Goal: Task Accomplishment & Management: Complete application form

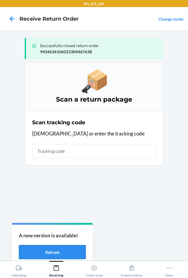
click at [58, 254] on button "Refresh" at bounding box center [52, 252] width 67 height 14
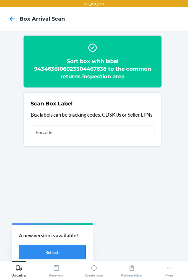
click at [48, 253] on button "Refresh" at bounding box center [52, 252] width 67 height 14
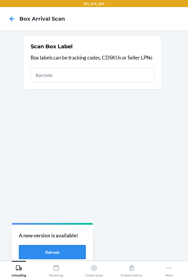
click at [71, 251] on button "Refresh" at bounding box center [52, 252] width 67 height 14
click at [39, 251] on button "Refresh" at bounding box center [52, 252] width 67 height 14
click at [51, 252] on button "Refresh" at bounding box center [52, 252] width 67 height 14
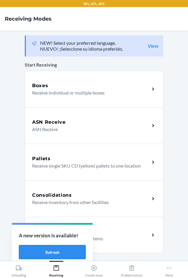
click at [53, 252] on button "Refresh" at bounding box center [52, 252] width 67 height 14
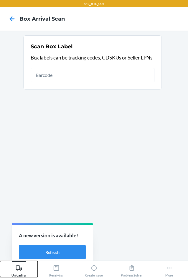
click at [19, 268] on icon at bounding box center [19, 267] width 6 height 5
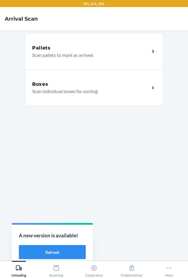
click at [39, 93] on p "Scan individual boxes for sorting" at bounding box center [88, 91] width 113 height 7
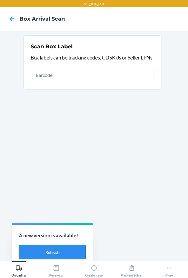
click at [49, 251] on button "Refresh" at bounding box center [52, 252] width 67 height 14
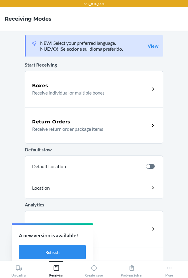
scroll to position [23, 0]
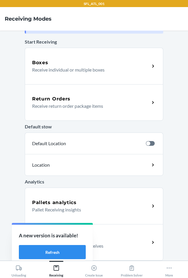
click at [57, 102] on p "Receive return order package items" at bounding box center [88, 105] width 113 height 7
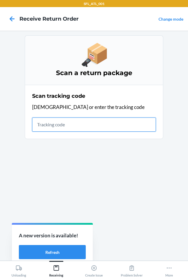
click at [72, 121] on input "text" at bounding box center [94, 125] width 124 height 14
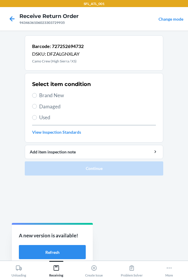
click at [65, 92] on span "Brand New" at bounding box center [97, 96] width 117 height 8
click at [37, 93] on input "Brand New" at bounding box center [34, 95] width 5 height 5
radio input "true"
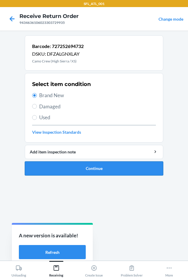
click at [90, 168] on button "Continue" at bounding box center [94, 168] width 138 height 14
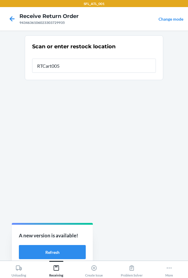
type input "RTCart005"
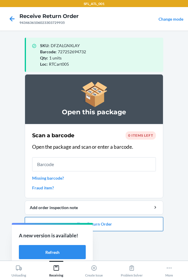
click at [101, 222] on button "Close Return Order" at bounding box center [94, 224] width 138 height 14
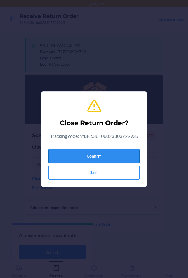
click at [111, 159] on button "Confirm" at bounding box center [93, 156] width 91 height 14
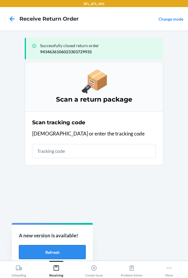
click at [68, 257] on button "Refresh" at bounding box center [52, 252] width 67 height 14
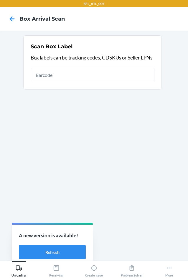
click at [81, 78] on input "text" at bounding box center [93, 75] width 124 height 14
type input "420302599434636106023303729935"
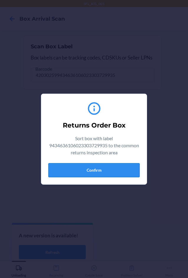
click at [118, 168] on button "Confirm" at bounding box center [93, 170] width 91 height 14
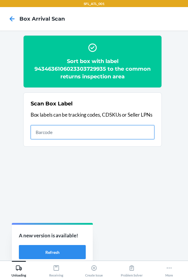
click at [95, 133] on input "text" at bounding box center [93, 132] width 124 height 14
type input "420302599434636106023303943799"
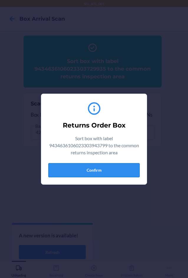
click at [105, 166] on button "Confirm" at bounding box center [93, 170] width 91 height 14
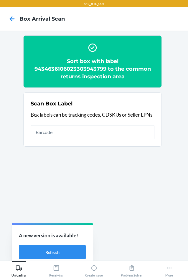
drag, startPoint x: 179, startPoint y: 175, endPoint x: 89, endPoint y: 178, distance: 90.5
click at [89, 178] on section "Sort box with label 9434636106023303943799 to the common returns inspection are…" at bounding box center [94, 145] width 178 height 221
drag, startPoint x: 79, startPoint y: 254, endPoint x: 81, endPoint y: 252, distance: 3.1
click at [79, 253] on button "Refresh" at bounding box center [52, 252] width 67 height 14
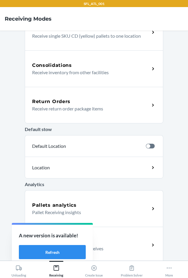
scroll to position [133, 0]
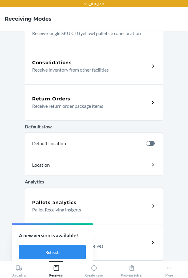
click at [54, 98] on h5 "Return Orders" at bounding box center [51, 98] width 38 height 7
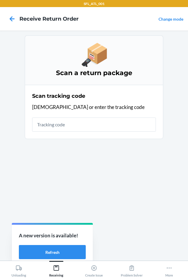
scroll to position [0, 0]
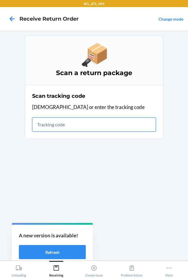
click at [95, 127] on input "text" at bounding box center [94, 125] width 124 height 14
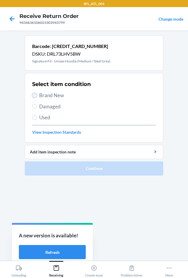
click at [34, 97] on input "Brand New" at bounding box center [34, 95] width 5 height 5
radio input "true"
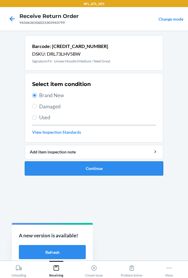
click at [82, 166] on button "Continue" at bounding box center [94, 168] width 138 height 14
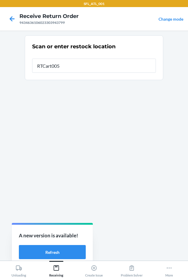
type input "RTCart005"
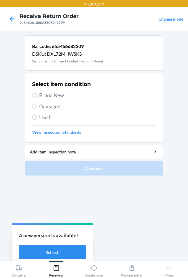
click at [47, 96] on span "Brand New" at bounding box center [97, 96] width 117 height 8
click at [37, 96] on input "Brand New" at bounding box center [34, 95] width 5 height 5
radio input "true"
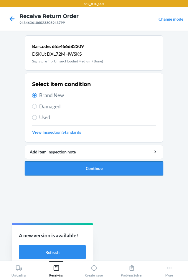
click at [83, 170] on button "Continue" at bounding box center [94, 168] width 138 height 14
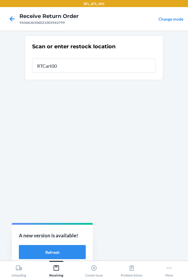
type input "RTCart005"
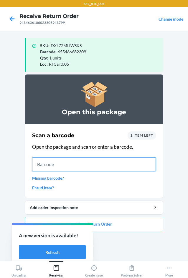
click at [86, 161] on input "text" at bounding box center [94, 164] width 124 height 14
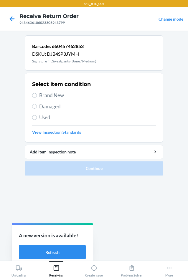
click at [37, 94] on label "Brand New" at bounding box center [94, 96] width 124 height 8
click at [37, 94] on input "Brand New" at bounding box center [34, 95] width 5 height 5
radio input "true"
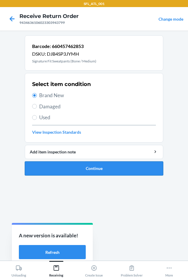
click at [80, 164] on button "Continue" at bounding box center [94, 168] width 138 height 14
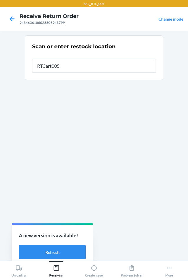
type input "RTCart005"
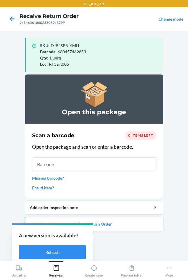
click at [113, 228] on button "Close Return Order" at bounding box center [94, 224] width 138 height 14
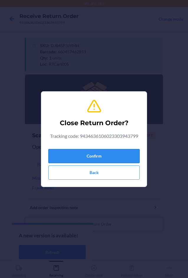
click at [105, 158] on button "Confirm" at bounding box center [93, 156] width 91 height 14
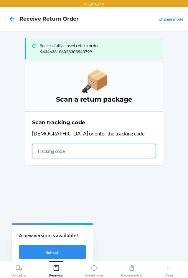
click at [71, 153] on input "text" at bounding box center [94, 151] width 124 height 14
click at [60, 151] on input "text" at bounding box center [94, 151] width 124 height 14
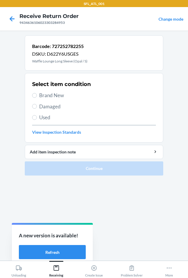
click at [45, 95] on span "Brand New" at bounding box center [97, 96] width 117 height 8
click at [37, 95] on input "Brand New" at bounding box center [34, 95] width 5 height 5
radio input "true"
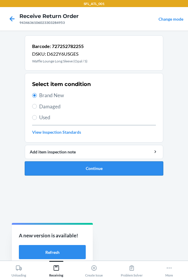
click at [114, 175] on button "Continue" at bounding box center [94, 168] width 138 height 14
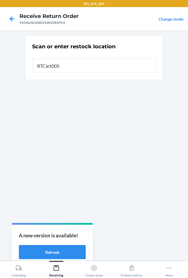
type input "RTCart005"
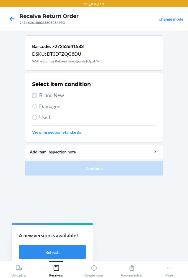
click at [37, 95] on input "Brand New" at bounding box center [34, 95] width 5 height 5
radio input "true"
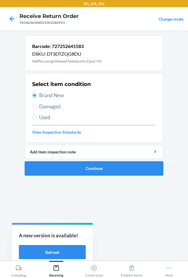
click at [91, 168] on button "Continue" at bounding box center [94, 168] width 138 height 14
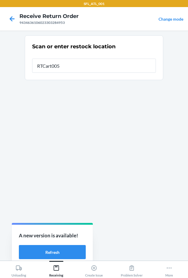
type input "RTCart005"
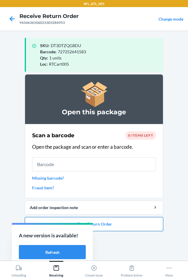
click at [105, 224] on button "Close Return Order" at bounding box center [94, 224] width 138 height 14
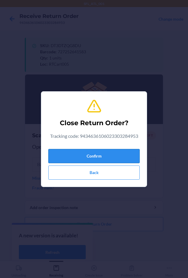
click at [120, 157] on button "Confirm" at bounding box center [93, 156] width 91 height 14
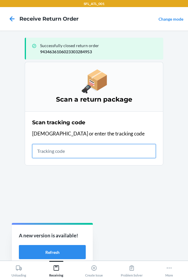
click at [98, 148] on input "text" at bounding box center [94, 151] width 124 height 14
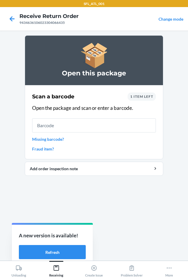
click at [103, 123] on input "text" at bounding box center [94, 125] width 124 height 14
click at [62, 142] on link "Missing barcode?" at bounding box center [94, 139] width 124 height 6
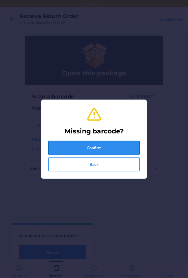
click at [62, 145] on button "Confirm" at bounding box center [93, 148] width 91 height 14
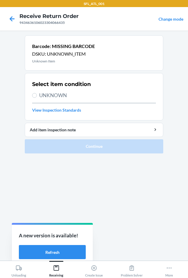
click at [61, 95] on span "UNKNOWN" at bounding box center [97, 96] width 117 height 8
click at [37, 95] on input "UNKNOWN" at bounding box center [34, 95] width 5 height 5
radio input "true"
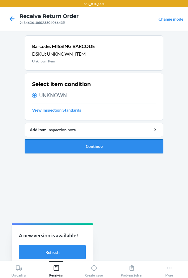
click at [73, 145] on button "Continue" at bounding box center [94, 146] width 138 height 14
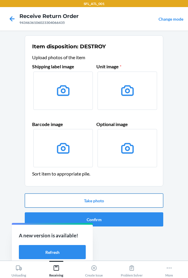
click at [111, 201] on button "Take photo" at bounding box center [94, 201] width 138 height 14
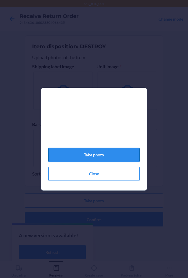
click at [116, 161] on button "Take photo" at bounding box center [93, 155] width 91 height 14
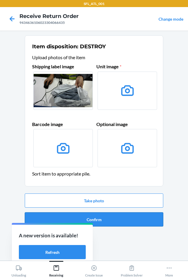
click at [108, 222] on button "Confirm" at bounding box center [94, 219] width 138 height 14
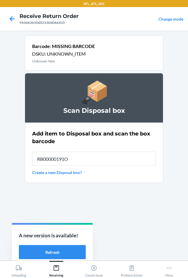
type input "RB00000191O"
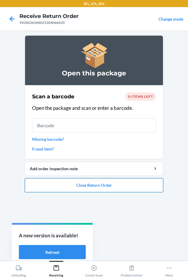
click at [103, 186] on button "Close Return Order" at bounding box center [94, 185] width 138 height 14
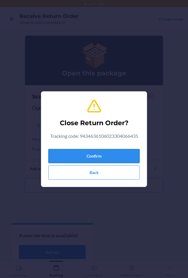
click at [105, 151] on button "Confirm" at bounding box center [93, 156] width 91 height 14
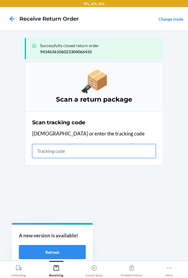
click at [58, 151] on input "text" at bounding box center [94, 151] width 124 height 14
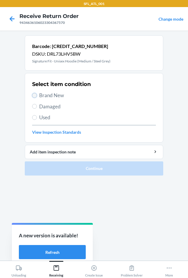
click at [33, 94] on input "Brand New" at bounding box center [34, 95] width 5 height 5
radio input "true"
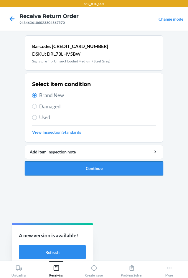
click at [97, 170] on button "Continue" at bounding box center [94, 168] width 138 height 14
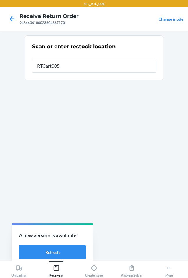
type input "RTCart005"
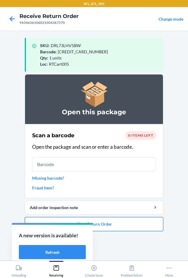
click at [120, 222] on button "Close Return Order" at bounding box center [94, 224] width 138 height 14
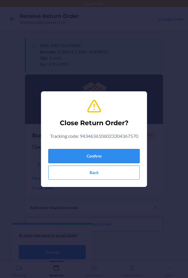
click at [113, 159] on button "Confirm" at bounding box center [93, 156] width 91 height 14
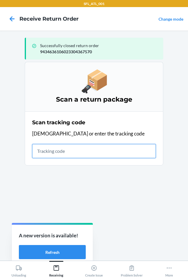
click at [86, 154] on input "text" at bounding box center [94, 151] width 124 height 14
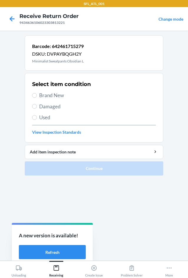
click at [62, 96] on span "Brand New" at bounding box center [97, 96] width 117 height 8
click at [37, 96] on input "Brand New" at bounding box center [34, 95] width 5 height 5
radio input "true"
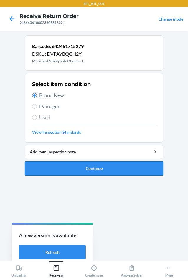
click at [97, 170] on button "Continue" at bounding box center [94, 168] width 138 height 14
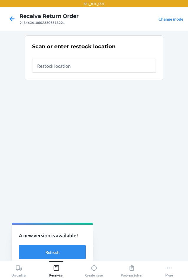
click at [91, 58] on div at bounding box center [94, 63] width 124 height 19
type input "RTCart005"
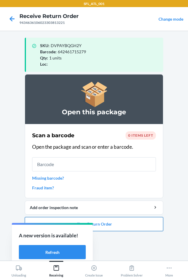
click at [111, 223] on button "Close Return Order" at bounding box center [94, 224] width 138 height 14
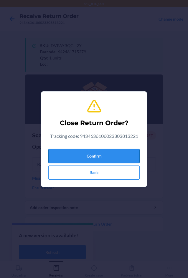
click at [111, 152] on button "Confirm" at bounding box center [93, 156] width 91 height 14
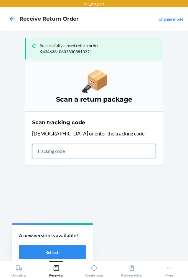
click at [78, 150] on input "text" at bounding box center [94, 151] width 124 height 14
click at [113, 147] on input "text" at bounding box center [94, 151] width 124 height 14
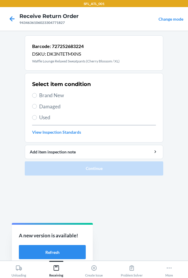
click at [42, 97] on span "Brand New" at bounding box center [97, 96] width 117 height 8
click at [37, 97] on input "Brand New" at bounding box center [34, 95] width 5 height 5
radio input "true"
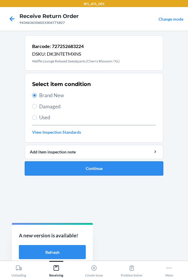
click at [104, 165] on button "Continue" at bounding box center [94, 168] width 138 height 14
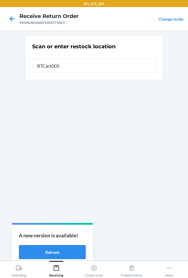
type input "RTCart005"
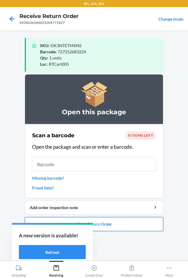
click at [123, 224] on button "Close Return Order" at bounding box center [94, 224] width 138 height 14
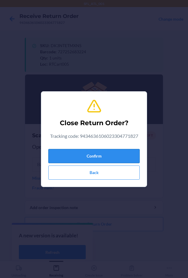
click at [115, 157] on button "Confirm" at bounding box center [93, 156] width 91 height 14
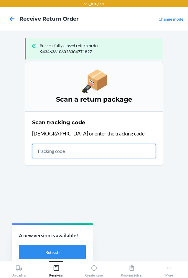
click at [65, 151] on input "text" at bounding box center [94, 151] width 124 height 14
type input "420302599434636106023304842"
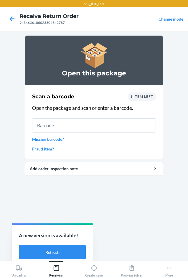
click at [90, 128] on input "text" at bounding box center [94, 125] width 124 height 14
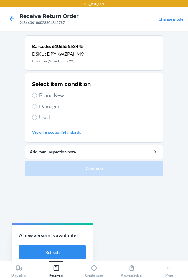
click at [38, 93] on label "Brand New" at bounding box center [94, 96] width 124 height 8
click at [37, 93] on input "Brand New" at bounding box center [34, 95] width 5 height 5
radio input "true"
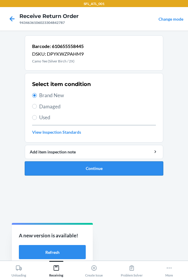
click at [90, 170] on button "Continue" at bounding box center [94, 168] width 138 height 14
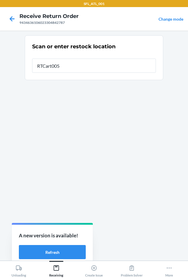
type input "RTCart005"
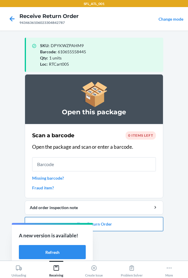
click at [121, 221] on button "Close Return Order" at bounding box center [94, 224] width 138 height 14
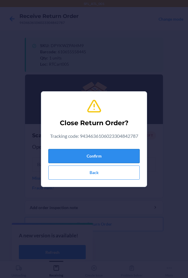
click at [103, 153] on button "Confirm" at bounding box center [93, 156] width 91 height 14
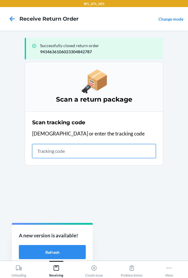
click at [63, 149] on input "text" at bounding box center [94, 151] width 124 height 14
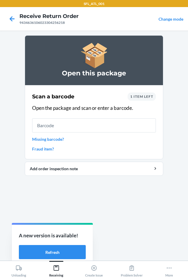
click at [68, 121] on input "text" at bounding box center [94, 125] width 124 height 14
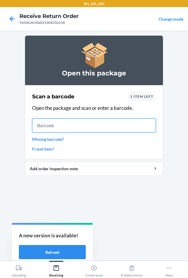
click at [59, 126] on input "text" at bounding box center [94, 125] width 124 height 14
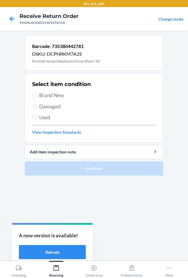
click at [54, 95] on span "Brand New" at bounding box center [97, 96] width 117 height 8
click at [37, 95] on input "Brand New" at bounding box center [34, 95] width 5 height 5
radio input "true"
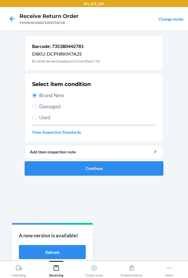
click at [80, 166] on button "Continue" at bounding box center [94, 168] width 138 height 14
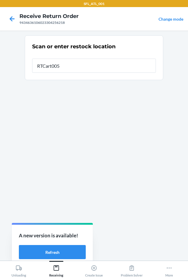
type input "RTCart005"
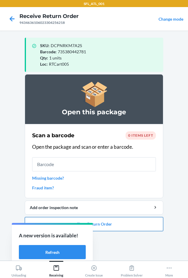
click at [102, 225] on button "Close Return Order" at bounding box center [94, 224] width 138 height 14
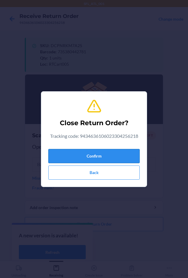
click at [120, 154] on button "Confirm" at bounding box center [93, 156] width 91 height 14
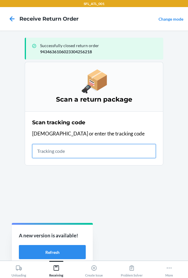
click at [44, 152] on input "text" at bounding box center [94, 151] width 124 height 14
type input "420302599434636106023304"
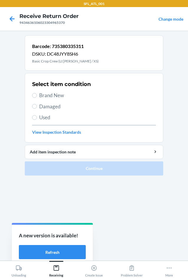
drag, startPoint x: 48, startPoint y: 93, endPoint x: 54, endPoint y: 102, distance: 10.5
click at [48, 93] on span "Brand New" at bounding box center [97, 96] width 117 height 8
click at [37, 93] on input "Brand New" at bounding box center [34, 95] width 5 height 5
radio input "true"
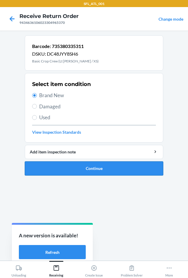
click at [87, 167] on button "Continue" at bounding box center [94, 168] width 138 height 14
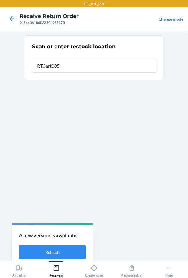
type input "RTCart005"
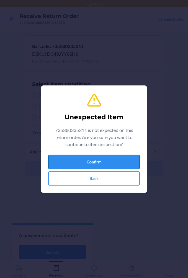
click at [97, 163] on button "Confirm" at bounding box center [93, 162] width 91 height 14
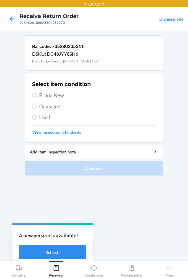
click at [53, 97] on span "Brand New" at bounding box center [97, 96] width 117 height 8
click at [37, 97] on input "Brand New" at bounding box center [34, 95] width 5 height 5
radio input "true"
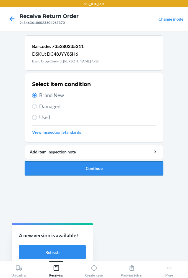
click at [86, 169] on button "Continue" at bounding box center [94, 168] width 138 height 14
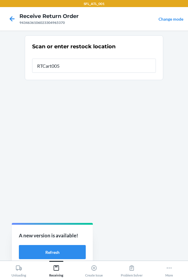
type input "RTCart005"
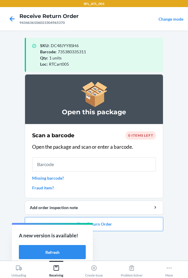
click at [57, 178] on link "Missing barcode?" at bounding box center [94, 178] width 124 height 6
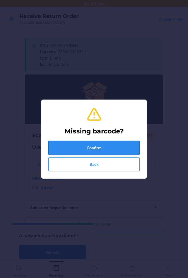
click at [94, 147] on button "Confirm" at bounding box center [93, 148] width 91 height 14
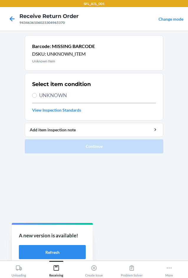
click at [38, 93] on label "UNKNOWN" at bounding box center [94, 96] width 124 height 8
click at [37, 93] on input "UNKNOWN" at bounding box center [34, 95] width 5 height 5
radio input "true"
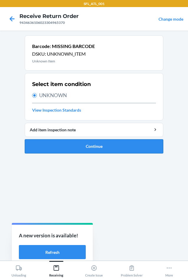
click at [100, 144] on button "Continue" at bounding box center [94, 146] width 138 height 14
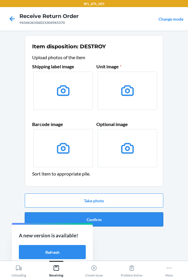
click at [115, 220] on button "Confirm" at bounding box center [94, 219] width 138 height 14
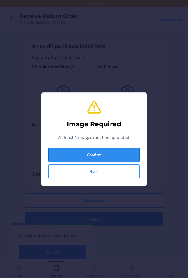
click at [106, 155] on button "Confirm" at bounding box center [93, 155] width 91 height 14
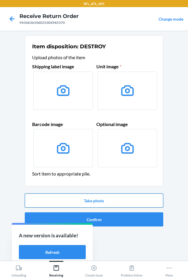
click at [90, 197] on button "Take photo" at bounding box center [94, 201] width 138 height 14
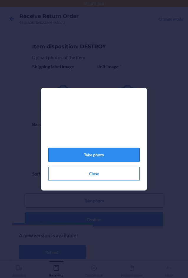
click at [113, 154] on button "Take photo" at bounding box center [93, 155] width 91 height 14
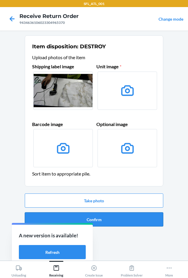
click at [113, 221] on button "Confirm" at bounding box center [94, 219] width 138 height 14
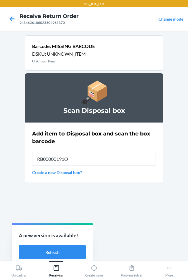
type input "RB00000191O"
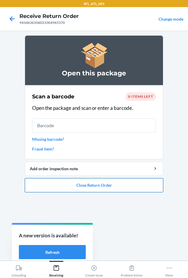
click at [108, 185] on button "Close Return Order" at bounding box center [94, 185] width 138 height 14
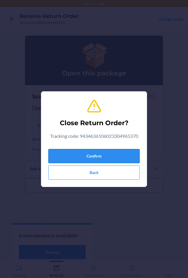
click at [110, 151] on button "Confirm" at bounding box center [93, 156] width 91 height 14
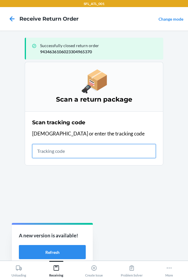
click at [80, 152] on input "text" at bounding box center [94, 151] width 124 height 14
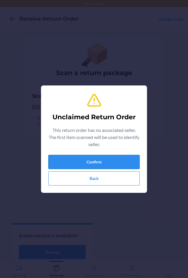
click at [86, 162] on button "Confirm" at bounding box center [93, 162] width 91 height 14
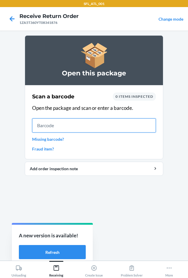
click at [65, 128] on input "text" at bounding box center [94, 125] width 124 height 14
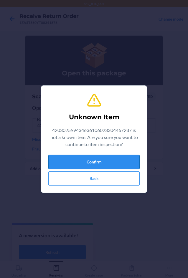
click at [91, 164] on button "Confirm" at bounding box center [93, 162] width 91 height 14
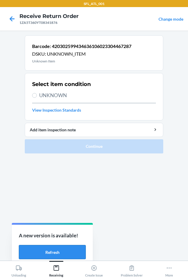
click at [73, 247] on button "Refresh" at bounding box center [52, 252] width 67 height 14
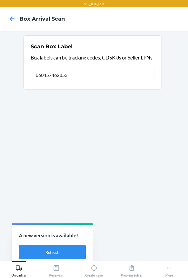
type input "660457462853"
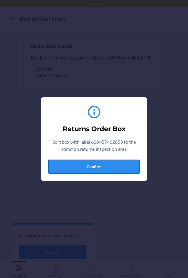
click at [97, 167] on button "Confirm" at bounding box center [93, 167] width 91 height 14
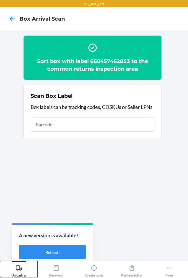
click at [16, 275] on div "Unloading" at bounding box center [18, 269] width 15 height 15
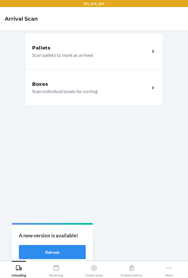
click at [35, 85] on h5 "Boxes" at bounding box center [40, 84] width 16 height 7
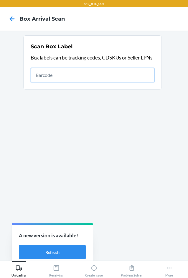
click at [99, 72] on input "text" at bounding box center [93, 75] width 124 height 14
type input "420302599434636106023303284953"
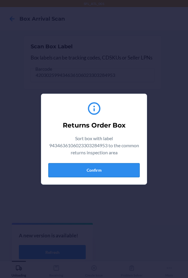
click at [94, 169] on button "Confirm" at bounding box center [93, 170] width 91 height 14
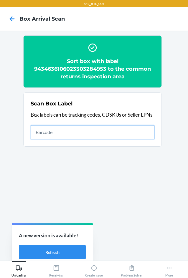
click at [139, 128] on input "text" at bounding box center [93, 132] width 124 height 14
type input "420302599434636106023304066435"
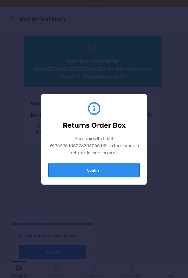
click at [110, 171] on button "Confirm" at bounding box center [93, 170] width 91 height 14
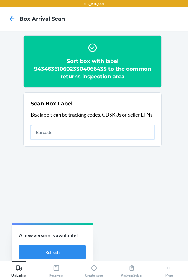
click at [139, 133] on input "text" at bounding box center [93, 132] width 124 height 14
type input "420302599434636106023304367570"
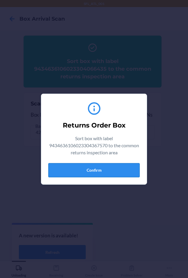
click at [115, 165] on button "Confirm" at bounding box center [93, 170] width 91 height 14
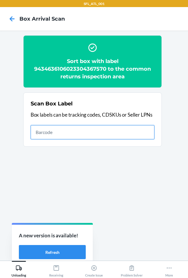
click at [117, 132] on input "text" at bounding box center [93, 132] width 124 height 14
type input "420302599434636106023303813221"
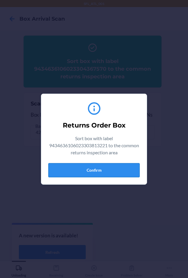
click at [107, 171] on button "Confirm" at bounding box center [93, 170] width 91 height 14
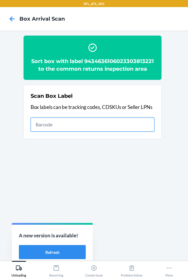
click at [129, 126] on input "text" at bounding box center [93, 125] width 124 height 14
click at [96, 130] on input "text" at bounding box center [93, 125] width 124 height 14
type input "420302599434636106023304771827"
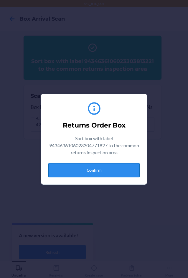
click at [125, 172] on button "Confirm" at bounding box center [93, 170] width 91 height 14
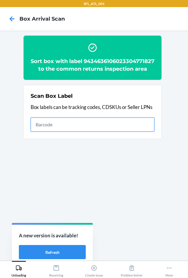
click at [126, 129] on input "text" at bounding box center [93, 125] width 124 height 14
type input "420302599434636106023304842787"
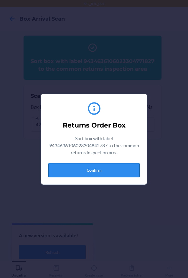
click at [112, 171] on button "Confirm" at bounding box center [93, 170] width 91 height 14
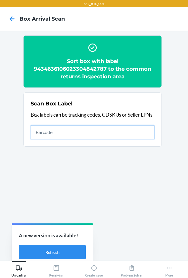
click at [99, 137] on input "text" at bounding box center [93, 132] width 124 height 14
type input "420302599434636106023304256218"
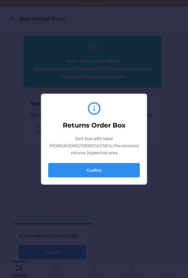
click at [127, 173] on button "Confirm" at bounding box center [93, 170] width 91 height 14
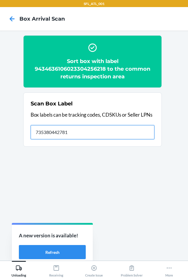
type input "735380442781"
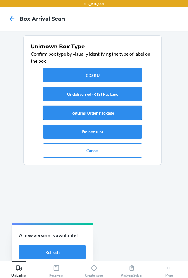
click at [83, 116] on button "Returns Order Package" at bounding box center [92, 113] width 99 height 14
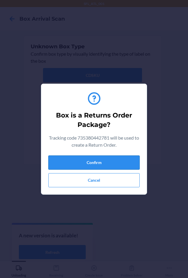
click at [111, 166] on button "Confirm" at bounding box center [93, 163] width 91 height 14
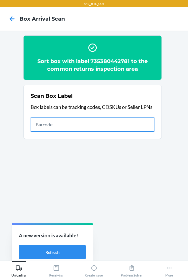
click at [90, 119] on input "text" at bounding box center [93, 125] width 124 height 14
type input "420302599434636106023304965370"
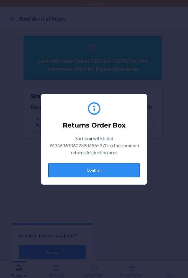
click at [113, 173] on button "Confirm" at bounding box center [93, 170] width 91 height 14
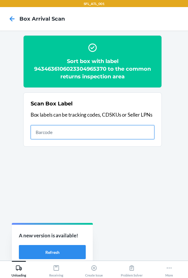
click at [139, 137] on input "text" at bounding box center [93, 132] width 124 height 14
type input "1ZA5T360YT08341876"
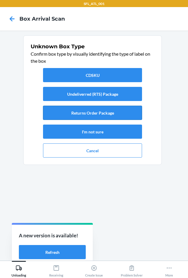
click at [102, 115] on button "Returns Order Package" at bounding box center [92, 113] width 99 height 14
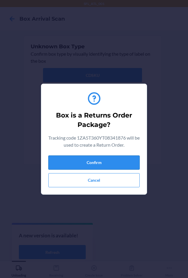
click at [120, 159] on button "Confirm" at bounding box center [93, 163] width 91 height 14
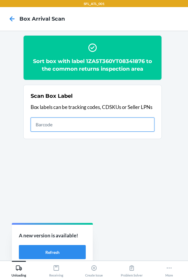
click at [65, 121] on input "text" at bounding box center [93, 125] width 124 height 14
type input "420302599434636106023304467287"
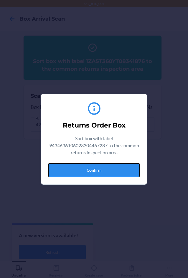
drag, startPoint x: 98, startPoint y: 165, endPoint x: 97, endPoint y: 169, distance: 4.2
click at [98, 167] on button "Confirm" at bounding box center [93, 170] width 91 height 14
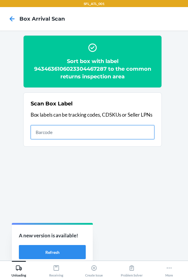
click at [132, 133] on input "text" at bounding box center [93, 132] width 124 height 14
type input "420302599434636106023304965653"
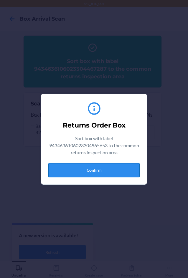
click at [94, 169] on button "Confirm" at bounding box center [93, 170] width 91 height 14
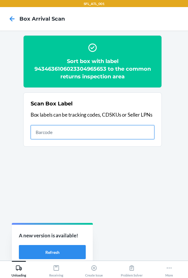
click at [90, 127] on input "text" at bounding box center [93, 132] width 124 height 14
type input "420302599434636106023304580931"
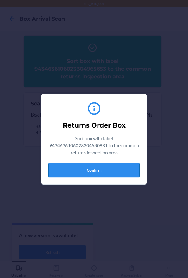
click at [103, 173] on button "Confirm" at bounding box center [93, 170] width 91 height 14
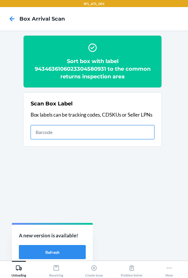
click at [119, 128] on input "text" at bounding box center [93, 132] width 124 height 14
type input "420302599434636106023303650840"
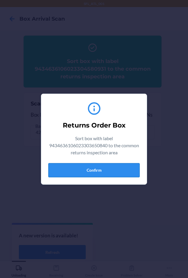
click at [109, 169] on button "Confirm" at bounding box center [93, 170] width 91 height 14
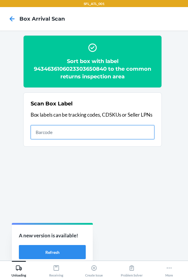
click at [82, 126] on input "text" at bounding box center [93, 132] width 124 height 14
click at [133, 135] on input "text" at bounding box center [93, 132] width 124 height 14
click at [96, 129] on input "text" at bounding box center [93, 132] width 124 height 14
type input "420302599434636106023304357434"
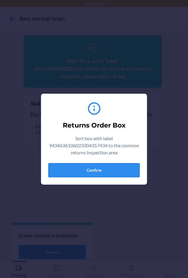
click at [104, 174] on button "Confirm" at bounding box center [93, 170] width 91 height 14
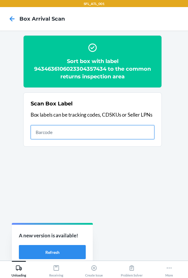
click at [146, 135] on input "text" at bounding box center [93, 132] width 124 height 14
type input "420302599434636106023304840936"
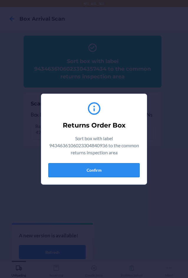
click at [113, 168] on button "Confirm" at bounding box center [93, 170] width 91 height 14
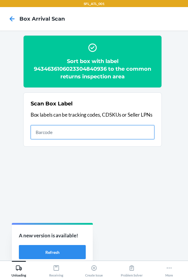
click at [89, 134] on input "text" at bounding box center [93, 132] width 124 height 14
click at [110, 135] on input "text" at bounding box center [93, 132] width 124 height 14
paste input "94346361290316871736896367"
type input "94346361290316871736896367"
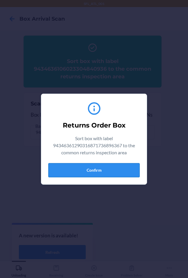
click at [119, 171] on button "Confirm" at bounding box center [93, 170] width 91 height 14
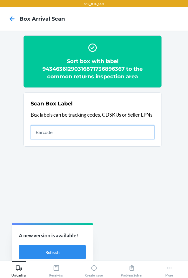
click at [133, 133] on input "text" at bounding box center [93, 132] width 124 height 14
type input "420302599434636106023302612801"
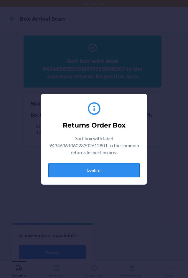
click at [126, 168] on button "Confirm" at bounding box center [93, 170] width 91 height 14
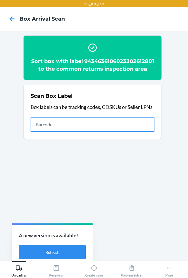
click at [139, 131] on input "text" at bounding box center [93, 125] width 124 height 14
type input "420302599434636106023303403507"
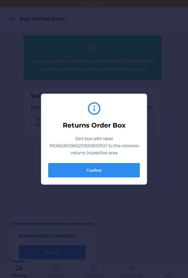
click at [110, 170] on button "Confirm" at bounding box center [93, 170] width 91 height 14
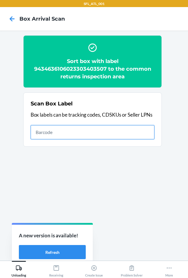
drag, startPoint x: 85, startPoint y: 128, endPoint x: 89, endPoint y: 122, distance: 6.8
click at [89, 122] on div "Scan Box Label Box labels can be tracking codes, CDSKUs or Seller LPNs" at bounding box center [93, 119] width 124 height 43
type input "420302599434636106023303383403"
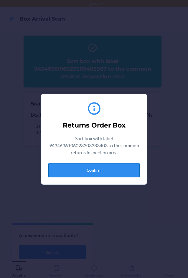
click at [112, 172] on button "Confirm" at bounding box center [93, 170] width 91 height 14
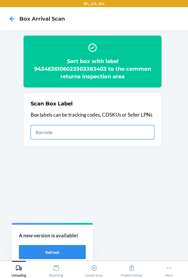
click at [117, 127] on input "text" at bounding box center [93, 132] width 124 height 14
type input "420302599434636106023303752483"
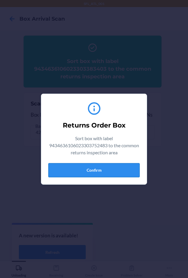
click at [122, 165] on button "Confirm" at bounding box center [93, 170] width 91 height 14
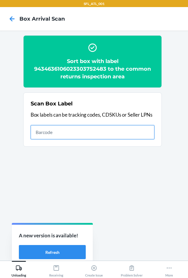
click at [98, 128] on input "text" at bounding box center [93, 132] width 124 height 14
type input "420302599434636106023304895882"
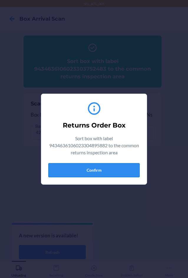
click at [123, 172] on button "Confirm" at bounding box center [93, 170] width 91 height 14
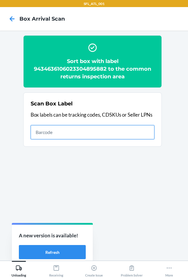
click at [119, 127] on input "text" at bounding box center [93, 132] width 124 height 14
type input "420302599434636106023303865664"
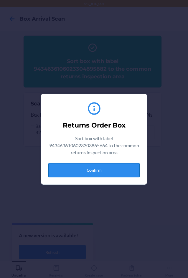
click at [103, 175] on button "Confirm" at bounding box center [93, 170] width 91 height 14
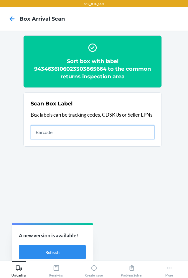
click at [71, 127] on input "text" at bounding box center [93, 132] width 124 height 14
type input "420302599434636106023303379734"
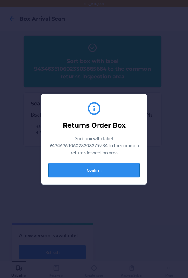
click at [118, 175] on button "Confirm" at bounding box center [93, 170] width 91 height 14
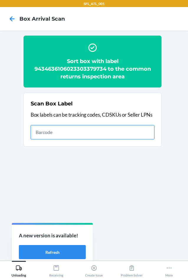
click at [81, 132] on input "text" at bounding box center [93, 132] width 124 height 14
type input "9434636106023304112392"
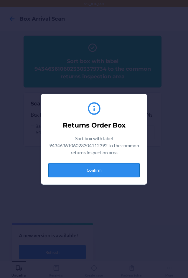
click at [108, 166] on button "Confirm" at bounding box center [93, 170] width 91 height 14
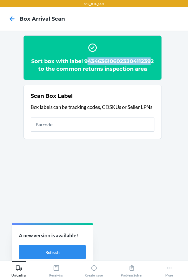
drag, startPoint x: 87, startPoint y: 60, endPoint x: 150, endPoint y: 57, distance: 63.7
click at [150, 57] on div "Sort box with label 9434636106023304112392 to the common returns inspection area" at bounding box center [93, 57] width 124 height 35
click at [151, 44] on div "Sort box with label 9434636106023304112392 to the common returns inspection area" at bounding box center [93, 57] width 124 height 35
drag, startPoint x: 151, startPoint y: 60, endPoint x: 156, endPoint y: 53, distance: 8.1
click at [156, 53] on section "Sort box with label 9434636106023304112392 to the common returns inspection area" at bounding box center [92, 57] width 138 height 45
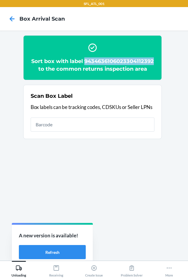
copy h2 "9434636106023304112392"
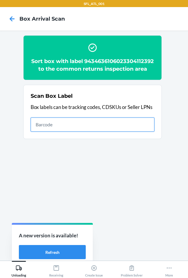
click at [130, 128] on input "text" at bounding box center [93, 125] width 124 height 14
type input "420302599434636106023304607317"
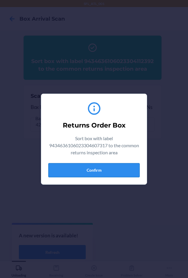
click at [100, 169] on button "Confirm" at bounding box center [93, 170] width 91 height 14
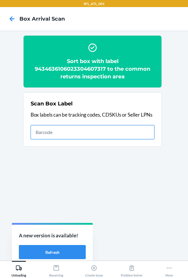
click at [62, 132] on input "text" at bounding box center [93, 132] width 124 height 14
click at [116, 131] on input "text" at bounding box center [93, 132] width 124 height 14
type input "420302599434636106023304193384"
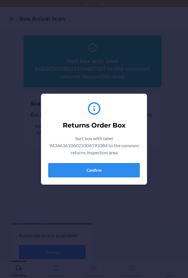
click at [113, 172] on button "Confirm" at bounding box center [93, 170] width 91 height 14
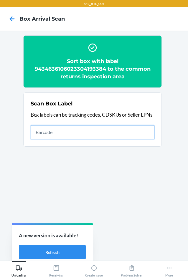
click at [128, 130] on input "text" at bounding box center [93, 132] width 124 height 14
type input "420302599434636106023304831200"
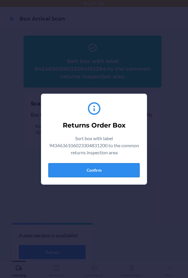
click at [125, 170] on button "Confirm" at bounding box center [93, 170] width 91 height 14
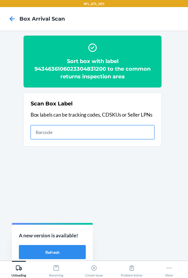
click at [136, 132] on input "text" at bounding box center [93, 132] width 124 height 14
type input "420302599434636106023304194077"
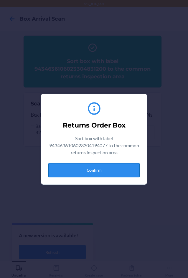
click at [123, 170] on button "Confirm" at bounding box center [93, 170] width 91 height 14
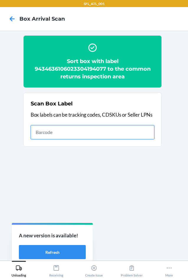
click at [118, 125] on input "text" at bounding box center [93, 132] width 124 height 14
type input "420302599434636106023304812438"
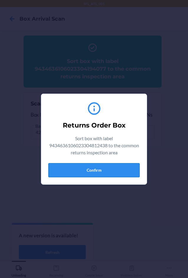
click at [115, 172] on button "Confirm" at bounding box center [93, 170] width 91 height 14
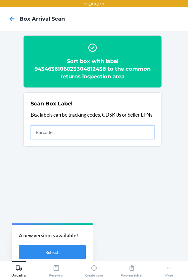
click at [131, 129] on input "text" at bounding box center [93, 132] width 124 height 14
type input "420302599434636106023305076501"
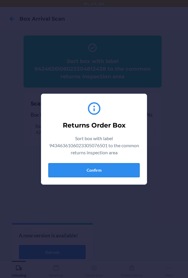
click at [108, 176] on button "Confirm" at bounding box center [93, 170] width 91 height 14
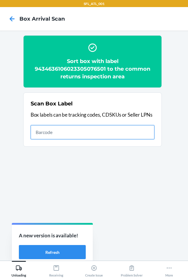
click at [144, 135] on input "text" at bounding box center [93, 132] width 124 height 14
type input "420302599434636106023304195715"
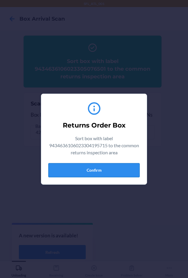
click at [97, 165] on button "Confirm" at bounding box center [93, 170] width 91 height 14
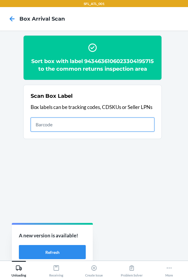
click at [141, 124] on input "text" at bounding box center [93, 125] width 124 height 14
type input "420302599434636106023304428165"
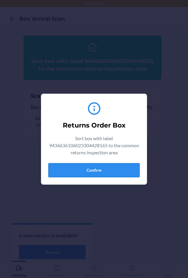
click at [126, 176] on button "Confirm" at bounding box center [93, 170] width 91 height 14
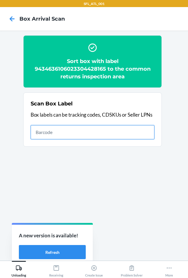
click at [130, 132] on input "text" at bounding box center [93, 132] width 124 height 14
type input "420302599434636106023304665935"
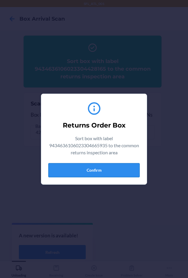
click at [102, 172] on button "Confirm" at bounding box center [93, 170] width 91 height 14
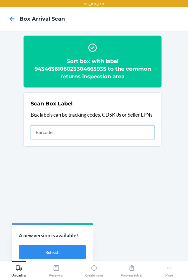
click at [82, 133] on input "text" at bounding box center [93, 132] width 124 height 14
type input "9261290316871750261967"
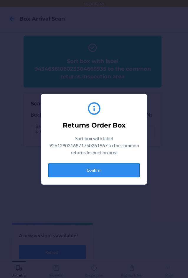
click at [108, 166] on button "Confirm" at bounding box center [93, 170] width 91 height 14
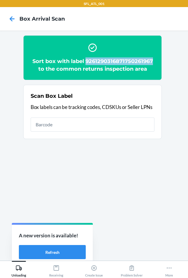
copy h2 "9261290316871750261967"
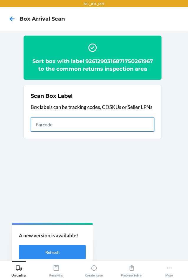
click at [54, 122] on input "text" at bounding box center [93, 125] width 124 height 14
type input "420302599434636106023304864765"
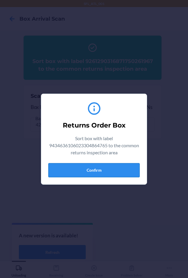
click at [95, 175] on button "Confirm" at bounding box center [93, 170] width 91 height 14
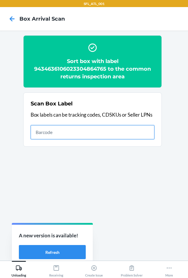
click at [100, 133] on input "text" at bounding box center [93, 132] width 124 height 14
type input "420302599434636106023302969288"
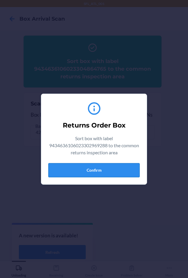
click at [108, 171] on button "Confirm" at bounding box center [93, 170] width 91 height 14
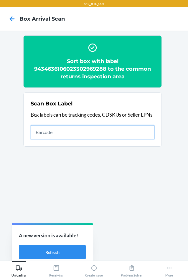
click at [142, 129] on input "text" at bounding box center [93, 132] width 124 height 14
type input "420302599434636106023302969288"
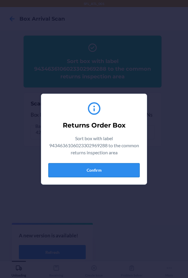
click at [100, 172] on button "Confirm" at bounding box center [93, 170] width 91 height 14
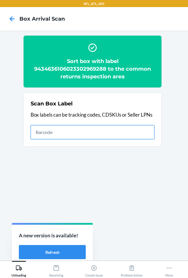
click at [119, 131] on input "text" at bounding box center [93, 132] width 124 height 14
type input "9434636106023303191220"
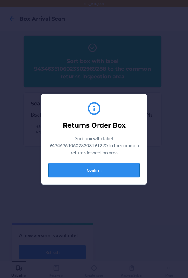
click at [105, 166] on button "Confirm" at bounding box center [93, 170] width 91 height 14
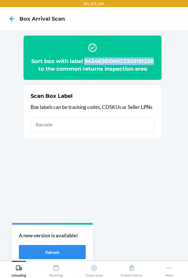
copy h2 "9434636106023303191220"
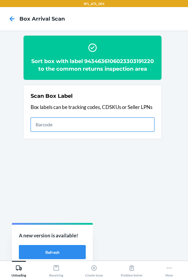
click at [62, 126] on input "text" at bounding box center [93, 125] width 124 height 14
type input "`"
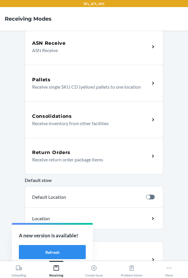
scroll to position [133, 0]
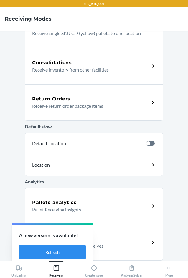
click at [47, 96] on h5 "Return Orders" at bounding box center [51, 98] width 38 height 7
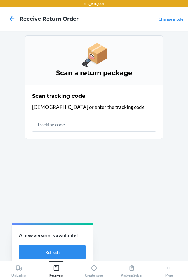
click at [62, 126] on input "text" at bounding box center [94, 125] width 124 height 14
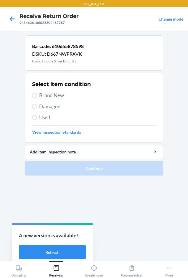
click at [38, 95] on label "Brand New" at bounding box center [94, 96] width 124 height 8
click at [37, 95] on input "Brand New" at bounding box center [34, 95] width 5 height 5
radio input "true"
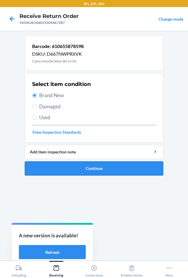
click at [90, 166] on button "Continue" at bounding box center [94, 168] width 138 height 14
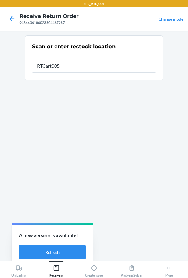
type input "RTCart005"
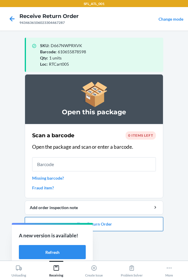
click at [112, 224] on button "Close Return Order" at bounding box center [94, 224] width 138 height 14
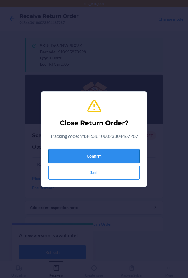
click at [104, 156] on button "Confirm" at bounding box center [93, 156] width 91 height 14
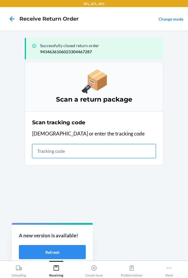
click at [75, 145] on input "text" at bounding box center [94, 151] width 124 height 14
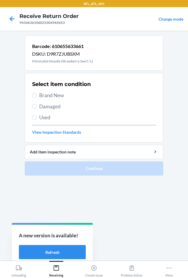
click at [39, 93] on label "Brand New" at bounding box center [94, 96] width 124 height 8
click at [37, 93] on input "Brand New" at bounding box center [34, 95] width 5 height 5
radio input "true"
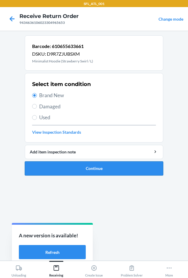
click at [85, 164] on button "Continue" at bounding box center [94, 168] width 138 height 14
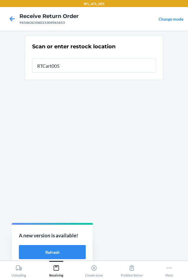
type input "RTCart005"
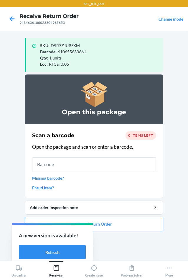
click at [104, 225] on button "Close Return Order" at bounding box center [94, 224] width 138 height 14
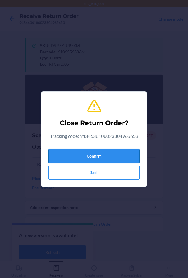
click at [117, 160] on button "Confirm" at bounding box center [93, 156] width 91 height 14
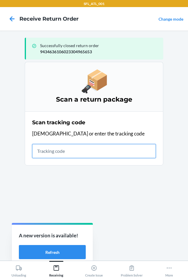
click at [85, 144] on input "text" at bounding box center [94, 151] width 124 height 14
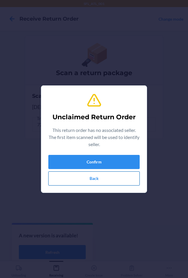
click at [97, 177] on button "Back" at bounding box center [93, 178] width 91 height 14
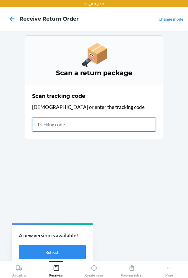
click at [87, 118] on input "text" at bounding box center [94, 125] width 124 height 14
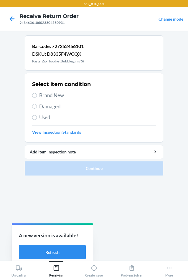
click at [62, 94] on span "Brand New" at bounding box center [97, 96] width 117 height 8
click at [37, 94] on input "Brand New" at bounding box center [34, 95] width 5 height 5
radio input "true"
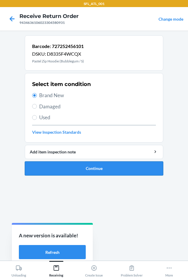
click at [76, 168] on button "Continue" at bounding box center [94, 168] width 138 height 14
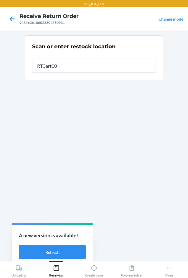
type input "RTCart005"
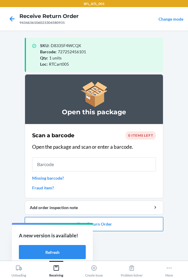
click at [127, 226] on button "Close Return Order" at bounding box center [94, 224] width 138 height 14
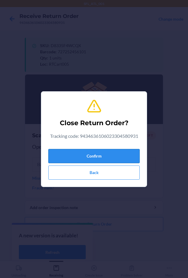
click at [95, 157] on button "Confirm" at bounding box center [93, 156] width 91 height 14
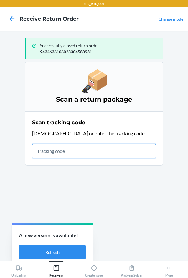
click at [59, 151] on input "text" at bounding box center [94, 151] width 124 height 14
click at [62, 149] on input "text" at bounding box center [94, 151] width 124 height 14
type input "4203025994346361060233036508"
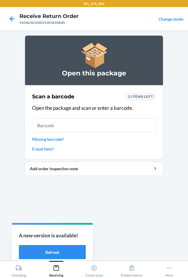
click at [70, 121] on input "text" at bounding box center [94, 125] width 124 height 14
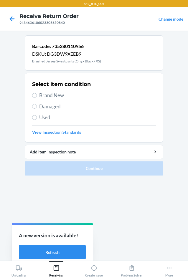
click at [56, 96] on span "Brand New" at bounding box center [97, 96] width 117 height 8
click at [37, 96] on input "Brand New" at bounding box center [34, 95] width 5 height 5
radio input "true"
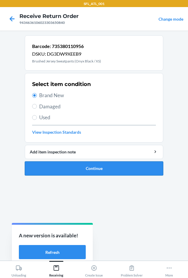
click at [84, 172] on button "Continue" at bounding box center [94, 168] width 138 height 14
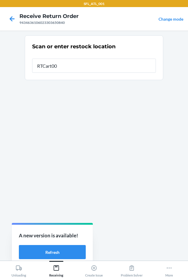
type input "RTCart005"
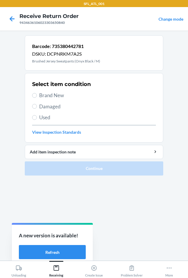
click at [47, 93] on span "Brand New" at bounding box center [97, 96] width 117 height 8
click at [37, 93] on input "Brand New" at bounding box center [34, 95] width 5 height 5
radio input "true"
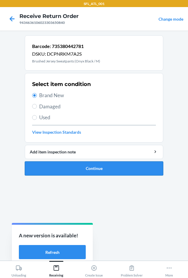
click at [106, 170] on button "Continue" at bounding box center [94, 168] width 138 height 14
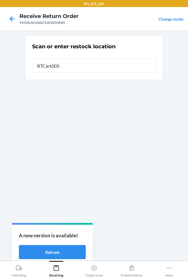
type input "RTCart005"
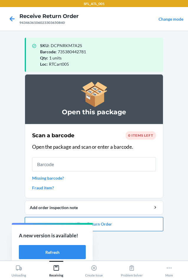
click at [102, 223] on button "Close Return Order" at bounding box center [94, 224] width 138 height 14
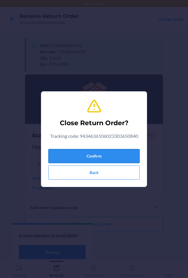
click at [102, 156] on button "Confirm" at bounding box center [93, 156] width 91 height 14
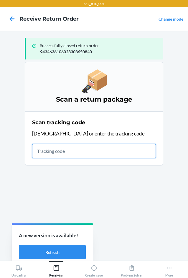
click at [59, 149] on input "text" at bounding box center [94, 151] width 124 height 14
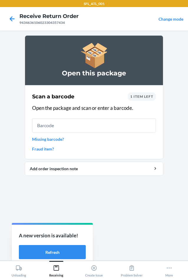
click at [57, 140] on link "Missing barcode?" at bounding box center [94, 139] width 124 height 6
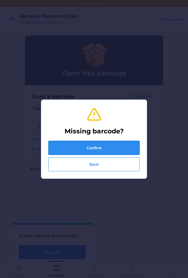
click at [63, 149] on button "Confirm" at bounding box center [93, 148] width 91 height 14
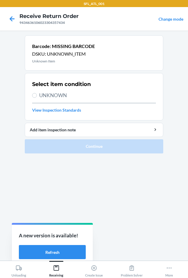
click at [54, 96] on span "UNKNOWN" at bounding box center [97, 96] width 117 height 8
click at [37, 96] on input "UNKNOWN" at bounding box center [34, 95] width 5 height 5
radio input "true"
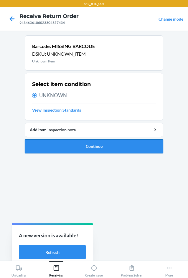
click at [87, 147] on button "Continue" at bounding box center [94, 146] width 138 height 14
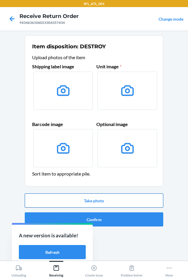
click at [105, 203] on button "Take photo" at bounding box center [94, 201] width 138 height 14
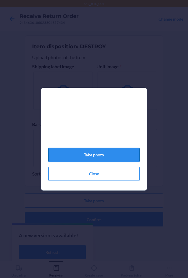
click at [117, 157] on button "Take photo" at bounding box center [93, 155] width 91 height 14
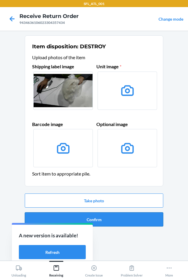
click at [111, 223] on button "Confirm" at bounding box center [94, 219] width 138 height 14
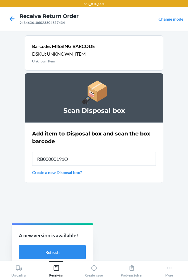
type input "RB00000191O"
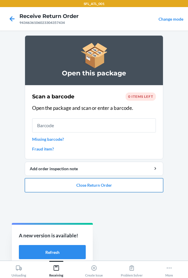
click at [113, 189] on button "Close Return Order" at bounding box center [94, 185] width 138 height 14
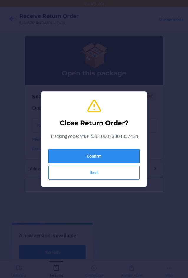
click at [113, 156] on button "Confirm" at bounding box center [93, 156] width 91 height 14
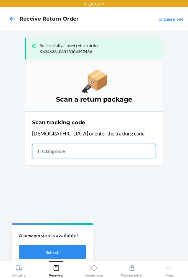
click at [64, 149] on input "text" at bounding box center [94, 151] width 124 height 14
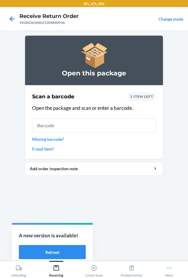
click at [82, 125] on input "text" at bounding box center [94, 125] width 124 height 14
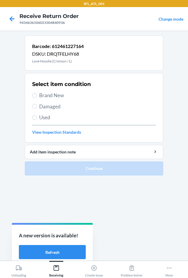
click at [46, 94] on span "Brand New" at bounding box center [97, 96] width 117 height 8
click at [37, 94] on input "Brand New" at bounding box center [34, 95] width 5 height 5
radio input "true"
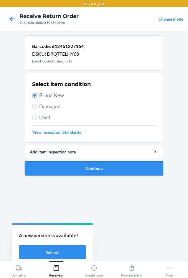
click at [90, 172] on button "Continue" at bounding box center [94, 168] width 138 height 14
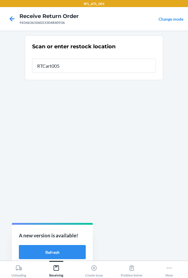
type input "RTCart005"
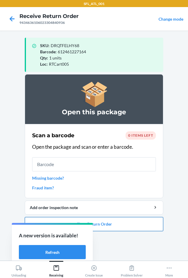
click at [102, 223] on button "Close Return Order" at bounding box center [94, 224] width 138 height 14
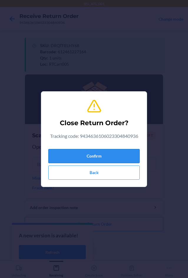
click at [123, 156] on button "Confirm" at bounding box center [93, 156] width 91 height 14
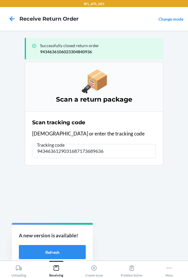
type input "94346361290316871736896367"
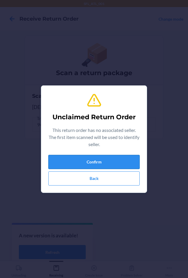
click at [113, 161] on button "Confirm" at bounding box center [93, 162] width 91 height 14
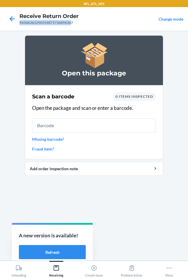
copy div "9434636129031687173689636"
drag, startPoint x: 6, startPoint y: 49, endPoint x: 43, endPoint y: 24, distance: 45.1
click at [43, 24] on div "94346361290316871736896367" at bounding box center [48, 22] width 59 height 5
copy div "94346361290316871736896367"
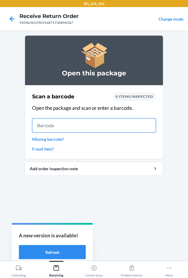
click at [80, 120] on input "text" at bounding box center [94, 125] width 124 height 14
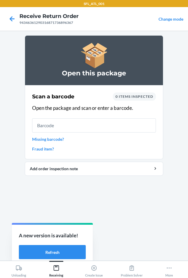
click at [58, 139] on link "Missing barcode?" at bounding box center [94, 139] width 124 height 6
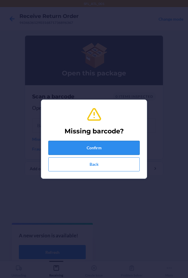
click at [67, 150] on button "Confirm" at bounding box center [93, 148] width 91 height 14
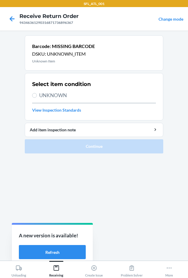
click at [58, 94] on span "UNKNOWN" at bounding box center [97, 96] width 117 height 8
click at [37, 94] on input "UNKNOWN" at bounding box center [34, 95] width 5 height 5
radio input "true"
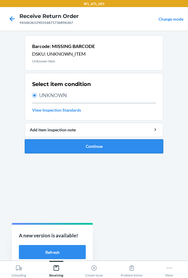
click at [79, 153] on button "Continue" at bounding box center [94, 146] width 138 height 14
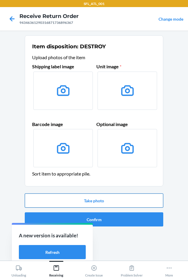
click at [94, 202] on button "Take photo" at bounding box center [94, 201] width 138 height 14
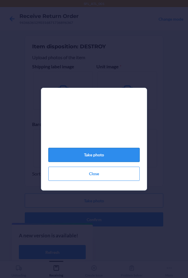
click at [108, 155] on button "Take photo" at bounding box center [93, 155] width 91 height 14
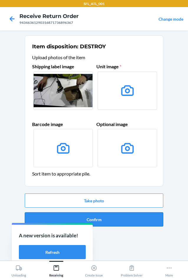
click at [106, 225] on button "Confirm" at bounding box center [94, 219] width 138 height 14
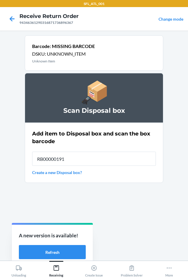
type input "RB00000191O"
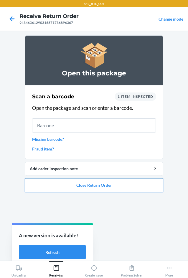
click at [117, 189] on button "Close Return Order" at bounding box center [94, 185] width 138 height 14
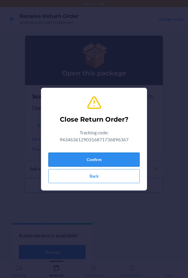
click at [121, 156] on button "Confirm" at bounding box center [93, 160] width 91 height 14
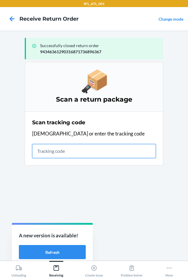
click at [80, 153] on input "text" at bounding box center [94, 151] width 124 height 14
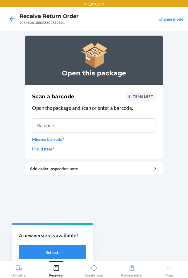
click at [79, 126] on input "text" at bounding box center [94, 125] width 124 height 14
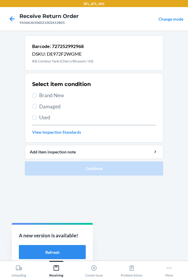
click at [48, 116] on span "Used" at bounding box center [97, 118] width 117 height 8
click at [37, 116] on input "Used" at bounding box center [34, 117] width 5 height 5
radio input "true"
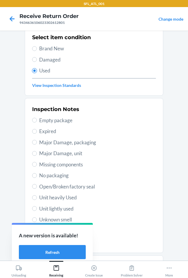
scroll to position [77, 0]
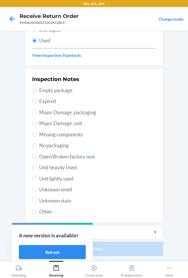
click at [59, 163] on div "Inspection Notes Empty package Expired Major Damage, packaging Major Damage, un…" at bounding box center [94, 146] width 124 height 144
drag, startPoint x: 61, startPoint y: 166, endPoint x: 60, endPoint y: 180, distance: 13.9
click at [60, 176] on div "Inspection Notes Empty package Expired Major Damage, packaging Major Damage, un…" at bounding box center [94, 146] width 124 height 144
click at [40, 169] on span "Unit heavily Used" at bounding box center [97, 168] width 117 height 8
click at [37, 169] on input "Unit heavily Used" at bounding box center [34, 167] width 5 height 5
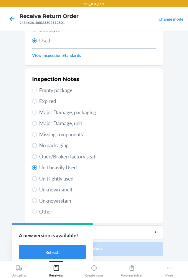
radio input "true"
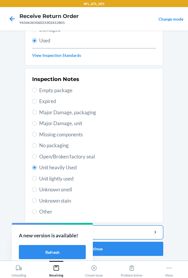
click at [101, 231] on div "Add item inspection note" at bounding box center [94, 232] width 128 height 6
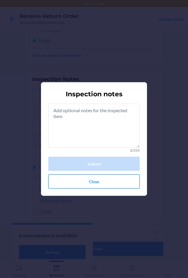
click at [92, 182] on button "Close" at bounding box center [93, 181] width 91 height 14
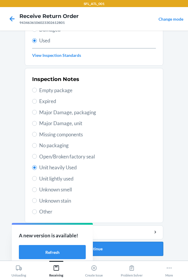
click at [116, 250] on button "Continue" at bounding box center [94, 249] width 138 height 14
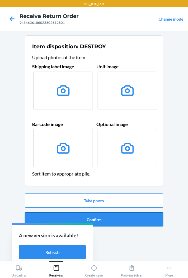
click at [110, 218] on button "Confirm" at bounding box center [94, 219] width 138 height 14
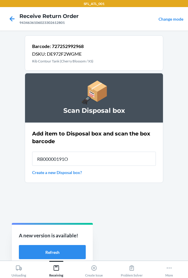
type input "RB00000191O"
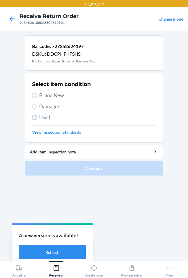
click at [34, 117] on input "Used" at bounding box center [34, 117] width 5 height 5
radio input "true"
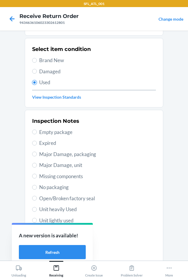
scroll to position [77, 0]
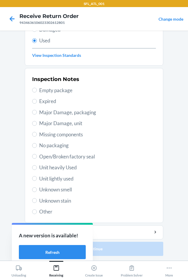
click at [42, 168] on span "Unit heavily Used" at bounding box center [97, 168] width 117 height 8
click at [37, 168] on input "Unit heavily Used" at bounding box center [34, 167] width 5 height 5
radio input "true"
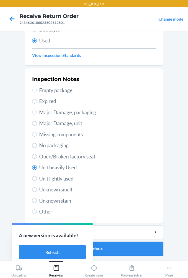
click at [112, 254] on button "Continue" at bounding box center [94, 249] width 138 height 14
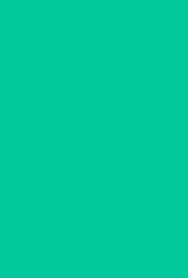
scroll to position [0, 0]
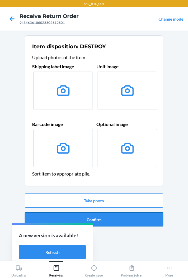
click at [105, 220] on button "Confirm" at bounding box center [94, 219] width 138 height 14
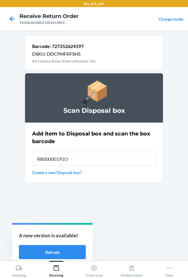
type input "RB00000191O"
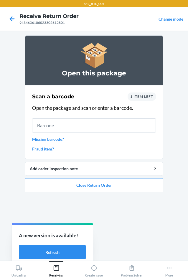
click at [50, 128] on input "text" at bounding box center [94, 125] width 124 height 14
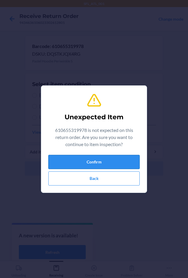
click at [82, 160] on button "Confirm" at bounding box center [93, 162] width 91 height 14
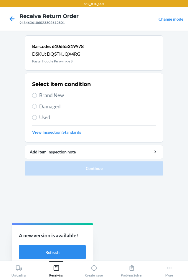
click at [49, 96] on span "Brand New" at bounding box center [97, 96] width 117 height 8
click at [37, 96] on input "Brand New" at bounding box center [34, 95] width 5 height 5
radio input "true"
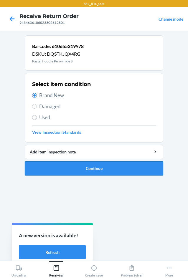
click at [80, 168] on button "Continue" at bounding box center [94, 168] width 138 height 14
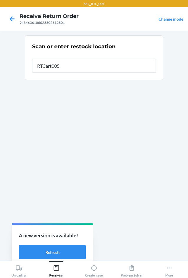
type input "RTCart005"
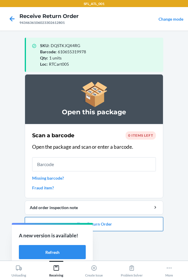
click at [103, 226] on button "Close Return Order" at bounding box center [94, 224] width 138 height 14
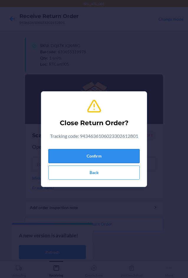
click at [100, 153] on button "Confirm" at bounding box center [93, 156] width 91 height 14
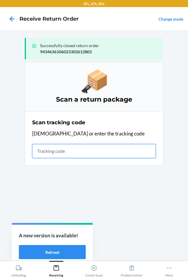
click at [63, 150] on input "text" at bounding box center [94, 151] width 124 height 14
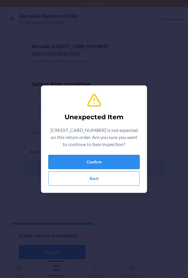
click at [85, 163] on button "Confirm" at bounding box center [93, 162] width 91 height 14
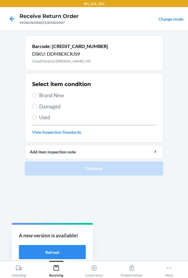
click at [43, 95] on span "Brand New" at bounding box center [97, 96] width 117 height 8
click at [37, 95] on input "Brand New" at bounding box center [34, 95] width 5 height 5
radio input "true"
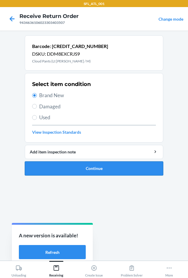
click at [97, 171] on button "Continue" at bounding box center [94, 168] width 138 height 14
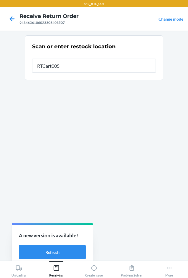
type input "RTCart005"
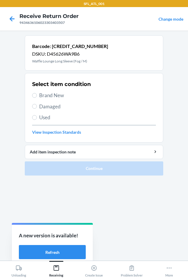
click at [54, 94] on span "Brand New" at bounding box center [97, 96] width 117 height 8
click at [37, 94] on input "Brand New" at bounding box center [34, 95] width 5 height 5
radio input "true"
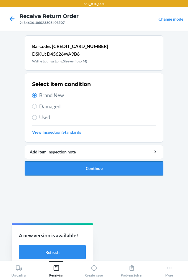
click at [84, 165] on button "Continue" at bounding box center [94, 168] width 138 height 14
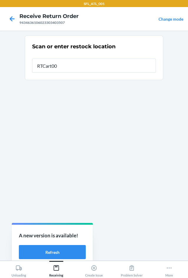
type input "RTCart005"
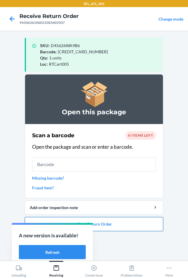
click at [110, 224] on button "Close Return Order" at bounding box center [94, 224] width 138 height 14
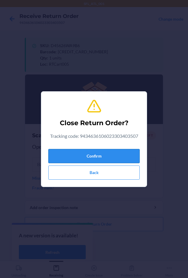
click at [109, 160] on button "Confirm" at bounding box center [93, 156] width 91 height 14
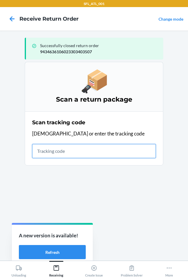
click at [79, 154] on input "text" at bounding box center [94, 151] width 124 height 14
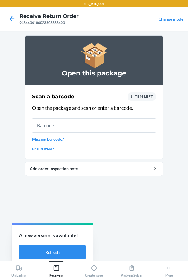
click at [121, 124] on input "text" at bounding box center [94, 125] width 124 height 14
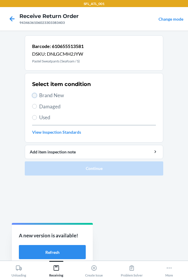
click at [36, 95] on input "Brand New" at bounding box center [34, 95] width 5 height 5
radio input "true"
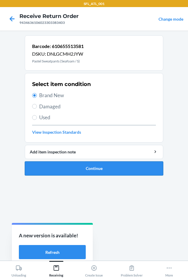
click at [97, 171] on button "Continue" at bounding box center [94, 168] width 138 height 14
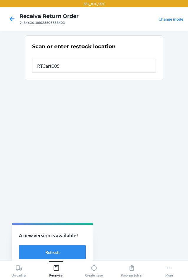
type input "RTCart005"
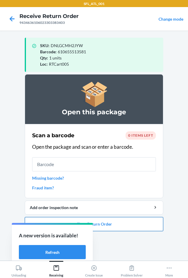
click at [123, 228] on button "Close Return Order" at bounding box center [94, 224] width 138 height 14
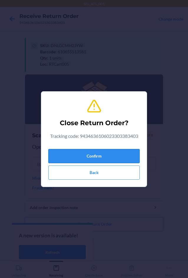
click at [125, 159] on button "Confirm" at bounding box center [93, 156] width 91 height 14
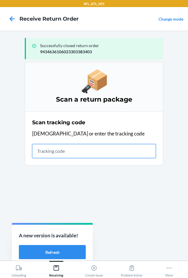
click at [55, 147] on input "text" at bounding box center [94, 151] width 124 height 14
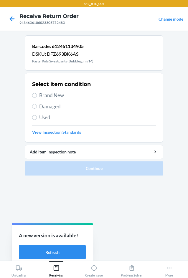
click at [39, 93] on span "Brand New" at bounding box center [97, 96] width 117 height 8
click at [37, 93] on input "Brand New" at bounding box center [34, 95] width 5 height 5
radio input "true"
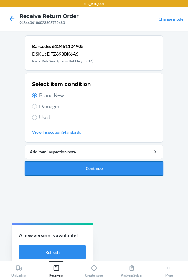
click at [58, 167] on button "Continue" at bounding box center [94, 168] width 138 height 14
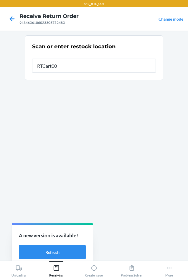
type input "RTCart005"
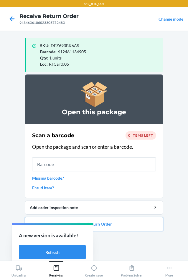
click at [110, 225] on button "Close Return Order" at bounding box center [94, 224] width 138 height 14
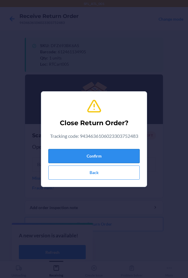
click at [116, 158] on button "Confirm" at bounding box center [93, 156] width 91 height 14
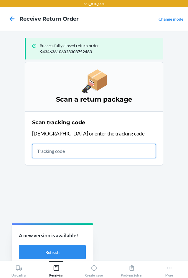
click at [59, 150] on input "text" at bounding box center [94, 151] width 124 height 14
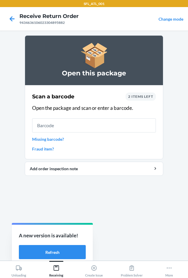
click at [79, 128] on input "text" at bounding box center [94, 125] width 124 height 14
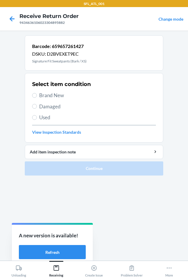
click at [49, 92] on span "Brand New" at bounding box center [97, 96] width 117 height 8
click at [37, 93] on input "Brand New" at bounding box center [34, 95] width 5 height 5
radio input "true"
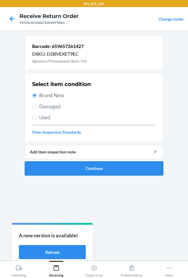
click at [101, 168] on button "Continue" at bounding box center [94, 168] width 138 height 14
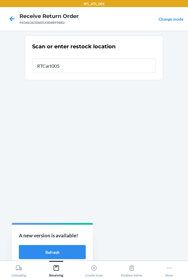
type input "RTCart005"
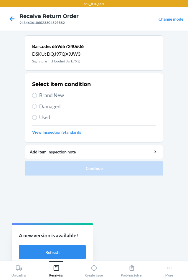
click at [58, 97] on span "Brand New" at bounding box center [97, 96] width 117 height 8
click at [37, 97] on input "Brand New" at bounding box center [34, 95] width 5 height 5
radio input "true"
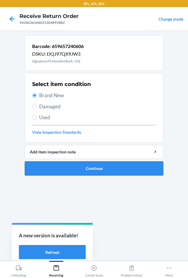
click at [97, 170] on button "Continue" at bounding box center [94, 168] width 138 height 14
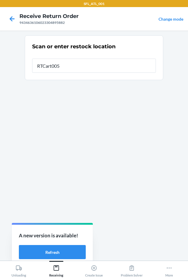
type input "RTCart005"
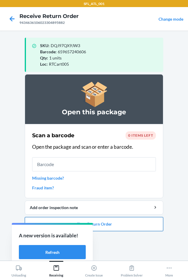
click at [105, 224] on button "Close Return Order" at bounding box center [94, 224] width 138 height 14
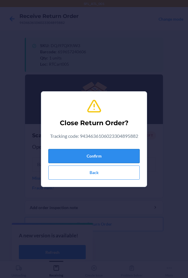
click at [109, 161] on button "Confirm" at bounding box center [93, 156] width 91 height 14
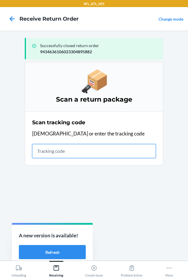
click at [52, 154] on input "text" at bounding box center [94, 151] width 124 height 14
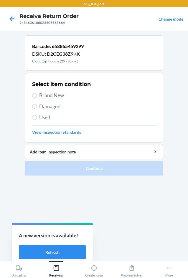
click at [52, 98] on span "Brand New" at bounding box center [97, 96] width 117 height 8
click at [37, 98] on input "Brand New" at bounding box center [34, 95] width 5 height 5
radio input "true"
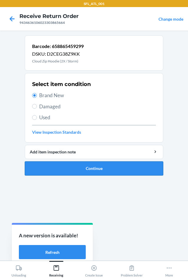
click at [94, 173] on button "Continue" at bounding box center [94, 168] width 138 height 14
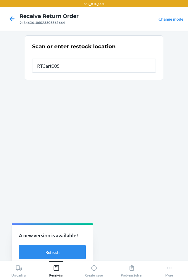
type input "RTCart005"
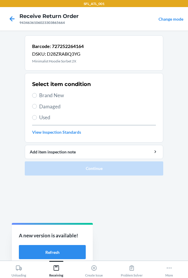
click at [47, 96] on span "Brand New" at bounding box center [97, 96] width 117 height 8
click at [37, 96] on input "Brand New" at bounding box center [34, 95] width 5 height 5
radio input "true"
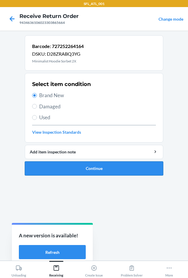
click at [80, 171] on button "Continue" at bounding box center [94, 168] width 138 height 14
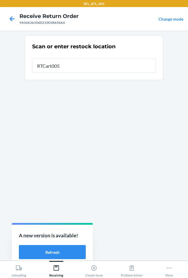
type input "RTCart005"
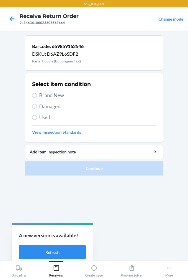
click at [43, 97] on span "Brand New" at bounding box center [97, 96] width 117 height 8
click at [37, 97] on input "Brand New" at bounding box center [34, 95] width 5 height 5
radio input "true"
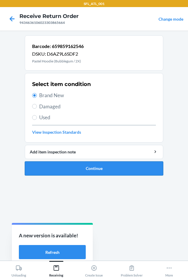
click at [83, 167] on button "Continue" at bounding box center [94, 168] width 138 height 14
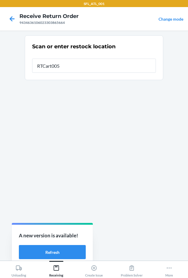
type input "RTCart005"
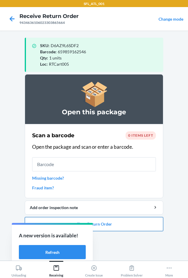
click at [113, 226] on button "Close Return Order" at bounding box center [94, 224] width 138 height 14
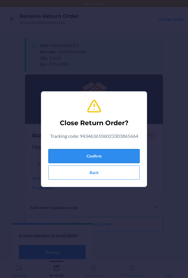
click at [122, 155] on button "Confirm" at bounding box center [93, 156] width 91 height 14
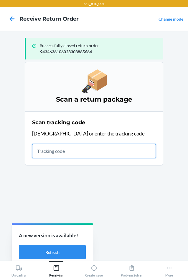
click at [58, 153] on input "text" at bounding box center [94, 151] width 124 height 14
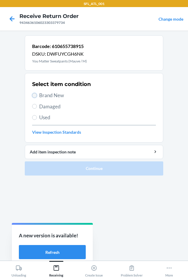
click at [34, 97] on input "Brand New" at bounding box center [34, 95] width 5 height 5
radio input "true"
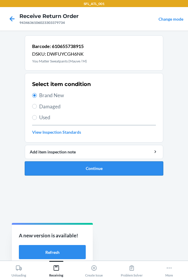
click at [87, 171] on button "Continue" at bounding box center [94, 168] width 138 height 14
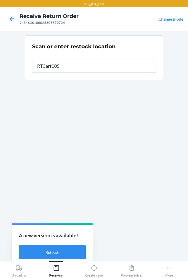
type input "RTCart005"
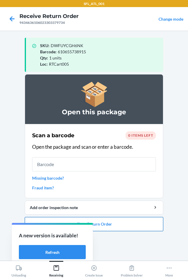
click at [107, 225] on button "Close Return Order" at bounding box center [94, 224] width 138 height 14
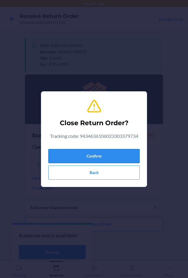
click at [119, 154] on button "Confirm" at bounding box center [93, 156] width 91 height 14
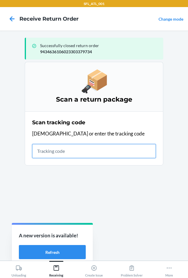
click at [78, 148] on input "text" at bounding box center [94, 151] width 124 height 14
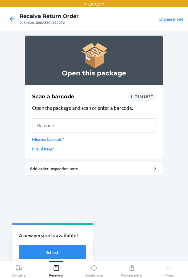
click at [108, 125] on input "text" at bounding box center [94, 125] width 124 height 14
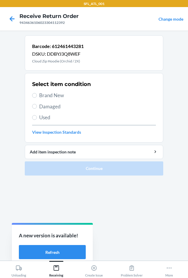
click at [55, 95] on span "Brand New" at bounding box center [97, 96] width 117 height 8
click at [37, 95] on input "Brand New" at bounding box center [34, 95] width 5 height 5
radio input "true"
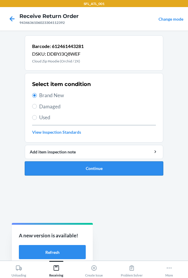
click at [92, 168] on button "Continue" at bounding box center [94, 168] width 138 height 14
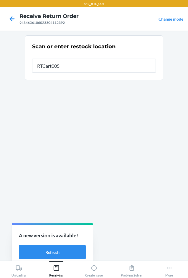
type input "RTCart005"
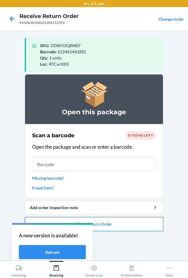
click at [118, 227] on button "Close Return Order" at bounding box center [94, 224] width 138 height 14
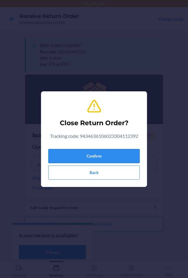
click at [121, 163] on button "Confirm" at bounding box center [93, 156] width 91 height 14
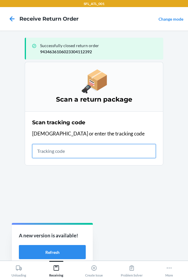
click at [58, 150] on input "text" at bounding box center [94, 151] width 124 height 14
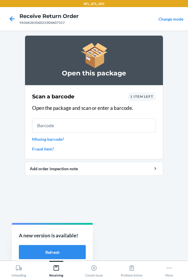
click at [101, 126] on input "text" at bounding box center [94, 125] width 124 height 14
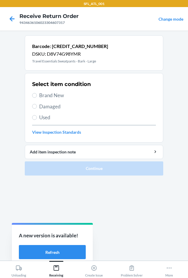
click at [44, 95] on span "Brand New" at bounding box center [97, 96] width 117 height 8
click at [37, 95] on input "Brand New" at bounding box center [34, 95] width 5 height 5
radio input "true"
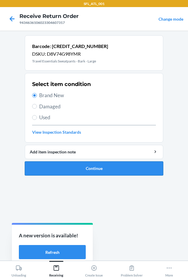
click at [86, 164] on button "Continue" at bounding box center [94, 168] width 138 height 14
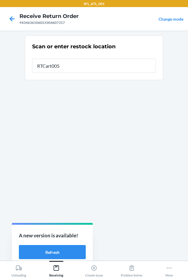
type input "RTCart005"
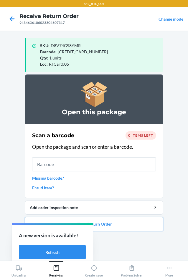
click at [105, 226] on button "Close Return Order" at bounding box center [94, 224] width 138 height 14
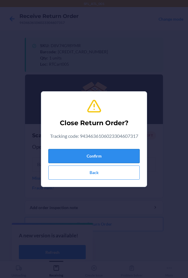
click at [106, 153] on button "Confirm" at bounding box center [93, 156] width 91 height 14
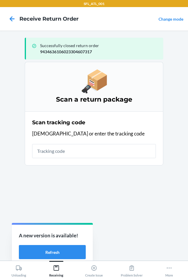
click at [56, 145] on input "text" at bounding box center [94, 151] width 124 height 14
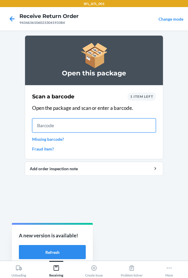
click at [92, 123] on input "text" at bounding box center [94, 125] width 124 height 14
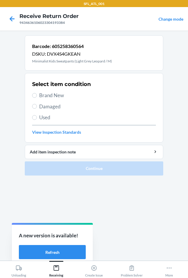
click at [54, 97] on span "Brand New" at bounding box center [97, 96] width 117 height 8
click at [37, 97] on input "Brand New" at bounding box center [34, 95] width 5 height 5
radio input "true"
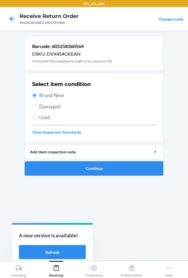
click at [91, 164] on button "Continue" at bounding box center [94, 168] width 138 height 14
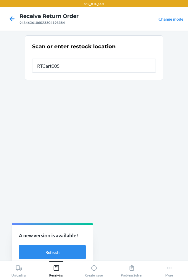
type input "RTCart005"
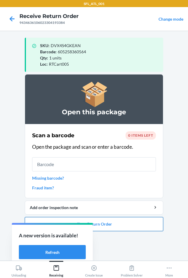
click at [115, 223] on button "Close Return Order" at bounding box center [94, 224] width 138 height 14
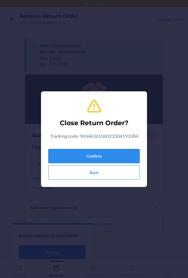
click at [105, 154] on button "Confirm" at bounding box center [93, 156] width 91 height 14
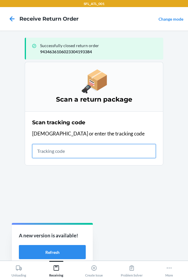
click at [95, 148] on input "text" at bounding box center [94, 151] width 124 height 14
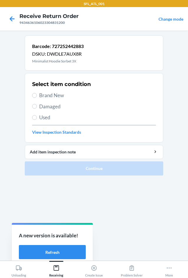
click at [39, 95] on span "Brand New" at bounding box center [97, 96] width 117 height 8
click at [37, 95] on input "Brand New" at bounding box center [34, 95] width 5 height 5
radio input "true"
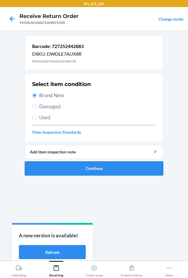
click at [97, 170] on button "Continue" at bounding box center [94, 168] width 138 height 14
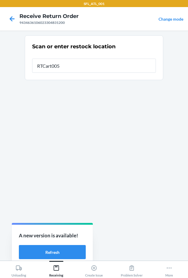
type input "RTCart005"
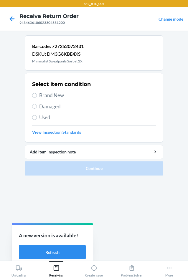
click at [41, 96] on span "Brand New" at bounding box center [97, 96] width 117 height 8
click at [37, 96] on input "Brand New" at bounding box center [34, 95] width 5 height 5
radio input "true"
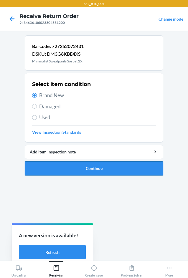
click at [104, 166] on button "Continue" at bounding box center [94, 168] width 138 height 14
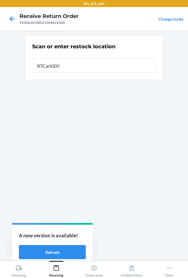
type input "RTCart005"
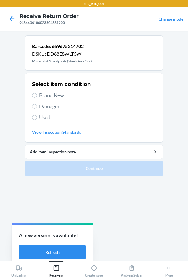
click at [42, 95] on span "Brand New" at bounding box center [97, 96] width 117 height 8
click at [37, 95] on input "Brand New" at bounding box center [34, 95] width 5 height 5
radio input "true"
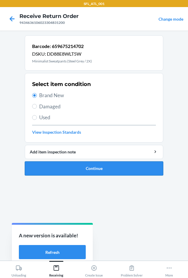
click at [96, 167] on button "Continue" at bounding box center [94, 168] width 138 height 14
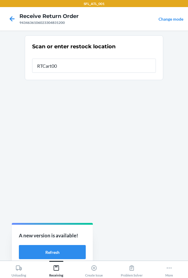
type input "RTCart005"
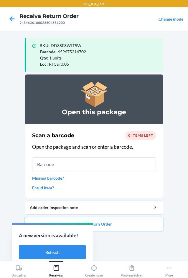
click at [100, 223] on button "Close Return Order" at bounding box center [94, 224] width 138 height 14
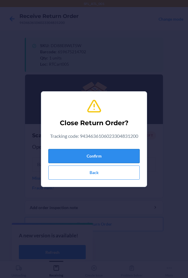
click at [94, 152] on button "Confirm" at bounding box center [93, 156] width 91 height 14
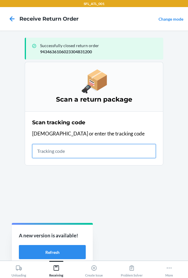
click at [40, 153] on input "text" at bounding box center [94, 151] width 124 height 14
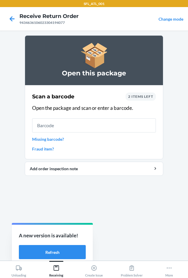
click at [69, 125] on input "text" at bounding box center [94, 125] width 124 height 14
click at [55, 140] on link "Missing barcode?" at bounding box center [94, 139] width 124 height 6
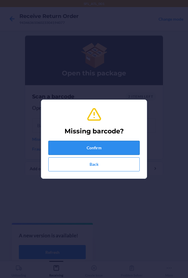
click at [63, 144] on button "Confirm" at bounding box center [93, 148] width 91 height 14
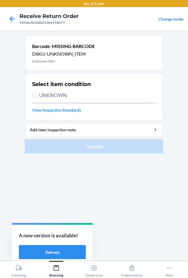
click at [67, 94] on span "UNKNOWN" at bounding box center [97, 96] width 117 height 8
click at [37, 94] on input "UNKNOWN" at bounding box center [34, 95] width 5 height 5
radio input "true"
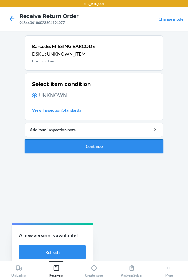
click at [94, 146] on button "Continue" at bounding box center [94, 146] width 138 height 14
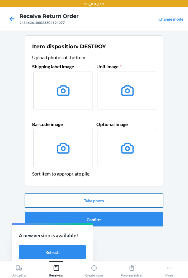
click at [110, 200] on button "Take photo" at bounding box center [94, 201] width 138 height 14
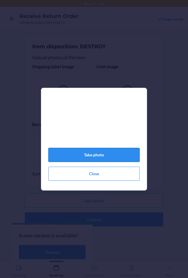
click at [100, 157] on button "Take photo" at bounding box center [93, 155] width 91 height 14
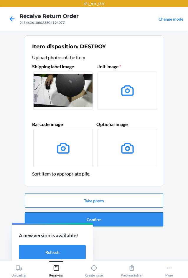
click at [108, 218] on button "Confirm" at bounding box center [94, 219] width 138 height 14
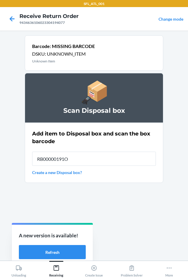
type input "RB00000191O"
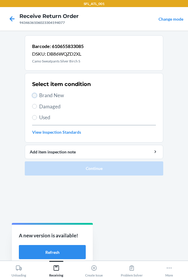
click at [34, 96] on input "Brand New" at bounding box center [34, 95] width 5 height 5
radio input "true"
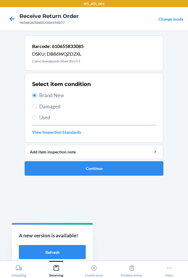
click at [92, 170] on button "Continue" at bounding box center [94, 168] width 138 height 14
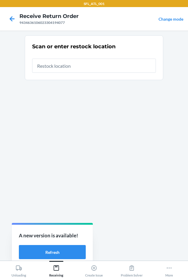
click at [74, 62] on input "text" at bounding box center [94, 66] width 124 height 14
type input "RTCart005"
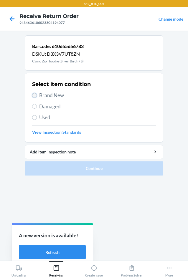
click at [36, 95] on input "Brand New" at bounding box center [34, 95] width 5 height 5
radio input "true"
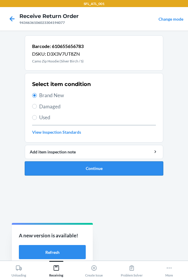
click at [100, 173] on button "Continue" at bounding box center [94, 168] width 138 height 14
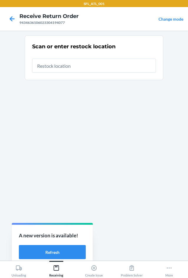
click at [61, 76] on section "Scan or enter restock location" at bounding box center [94, 57] width 138 height 45
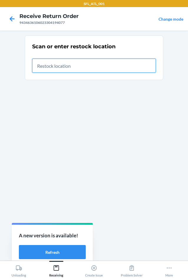
click at [97, 68] on input "text" at bounding box center [94, 66] width 124 height 14
type input "RTCart005"
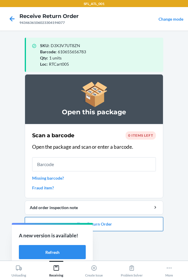
click at [106, 224] on button "Close Return Order" at bounding box center [94, 224] width 138 height 14
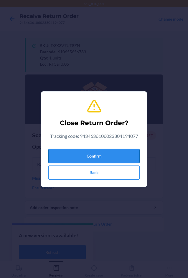
click at [113, 158] on button "Confirm" at bounding box center [93, 156] width 91 height 14
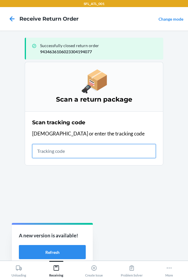
click at [60, 150] on input "text" at bounding box center [94, 151] width 124 height 14
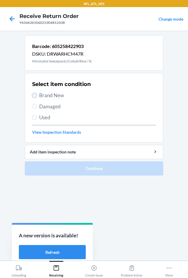
click at [36, 95] on input "Brand New" at bounding box center [34, 95] width 5 height 5
radio input "true"
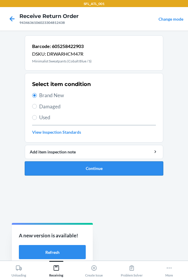
click at [99, 169] on button "Continue" at bounding box center [94, 168] width 138 height 14
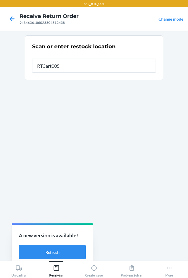
type input "RTCart005"
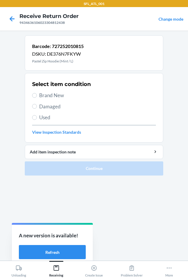
click at [61, 96] on span "Brand New" at bounding box center [97, 96] width 117 height 8
click at [37, 96] on input "Brand New" at bounding box center [34, 95] width 5 height 5
radio input "true"
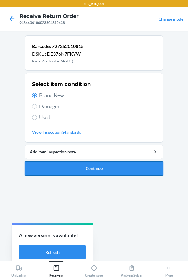
click at [104, 168] on button "Continue" at bounding box center [94, 168] width 138 height 14
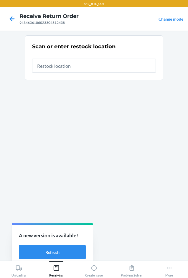
click at [100, 65] on input "text" at bounding box center [94, 66] width 124 height 14
type input "RTCart005"
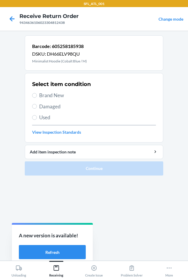
click at [44, 96] on span "Brand New" at bounding box center [97, 96] width 117 height 8
click at [37, 96] on input "Brand New" at bounding box center [34, 95] width 5 height 5
radio input "true"
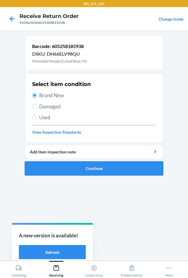
click at [85, 167] on button "Continue" at bounding box center [94, 168] width 138 height 14
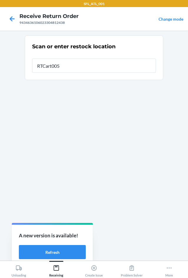
type input "RTCart005"
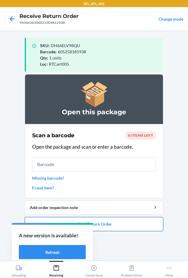
click at [136, 223] on button "Close Return Order" at bounding box center [94, 224] width 138 height 14
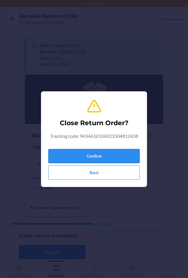
click at [123, 158] on button "Confirm" at bounding box center [93, 156] width 91 height 14
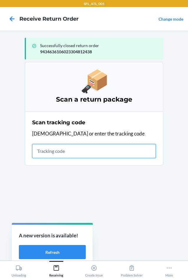
click at [69, 151] on input "text" at bounding box center [94, 151] width 124 height 14
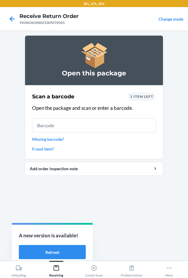
click at [75, 122] on input "text" at bounding box center [94, 125] width 124 height 14
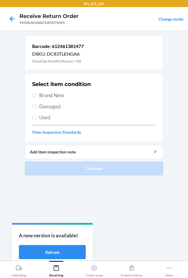
click at [40, 94] on span "Brand New" at bounding box center [97, 96] width 117 height 8
click at [37, 94] on input "Brand New" at bounding box center [34, 95] width 5 height 5
radio input "true"
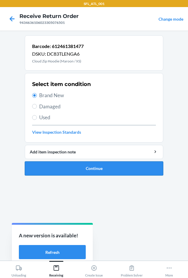
click at [85, 172] on button "Continue" at bounding box center [94, 168] width 138 height 14
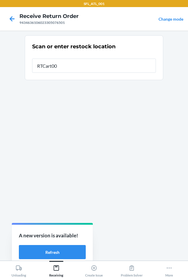
type input "RTCart005"
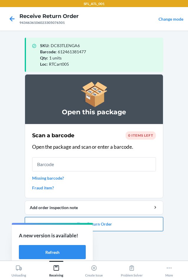
click at [110, 226] on button "Close Return Order" at bounding box center [94, 224] width 138 height 14
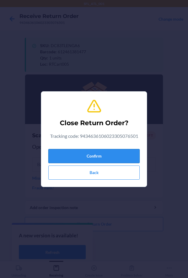
click at [107, 151] on button "Confirm" at bounding box center [93, 156] width 91 height 14
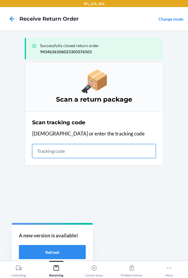
click at [67, 144] on input "text" at bounding box center [94, 151] width 124 height 14
type input "42030259943463610602330419571"
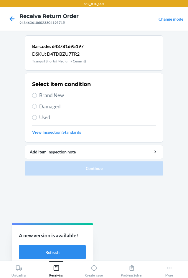
click at [53, 96] on span "Brand New" at bounding box center [97, 96] width 117 height 8
click at [37, 96] on input "Brand New" at bounding box center [34, 95] width 5 height 5
radio input "true"
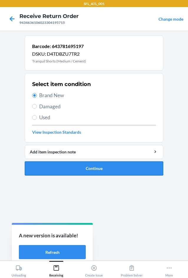
click at [107, 167] on button "Continue" at bounding box center [94, 168] width 138 height 14
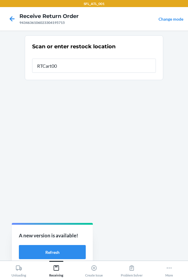
type input "RTCart005"
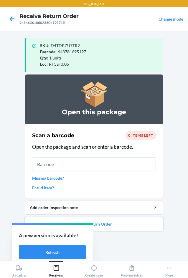
click at [104, 226] on button "Close Return Order" at bounding box center [94, 224] width 138 height 14
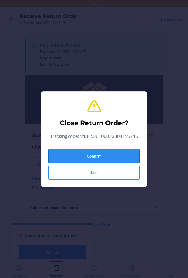
click at [95, 150] on button "Confirm" at bounding box center [93, 156] width 91 height 14
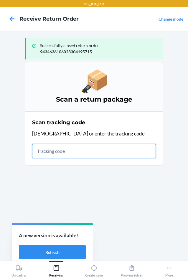
click at [60, 151] on input "text" at bounding box center [94, 151] width 124 height 14
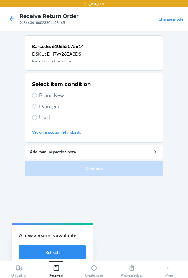
click at [60, 95] on span "Brand New" at bounding box center [97, 96] width 117 height 8
click at [37, 95] on input "Brand New" at bounding box center [34, 95] width 5 height 5
radio input "true"
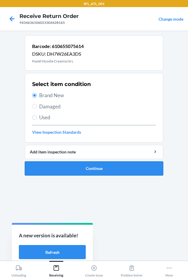
click at [101, 168] on button "Continue" at bounding box center [94, 168] width 138 height 14
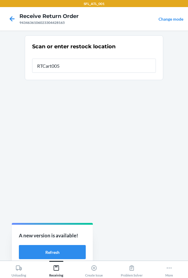
type input "RTCart005"
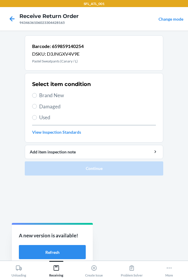
click at [35, 99] on label "Brand New" at bounding box center [94, 96] width 124 height 8
click at [35, 98] on input "Brand New" at bounding box center [34, 95] width 5 height 5
radio input "true"
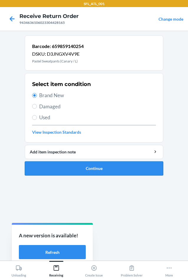
click at [100, 172] on button "Continue" at bounding box center [94, 168] width 138 height 14
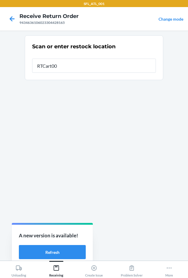
type input "RTCart005"
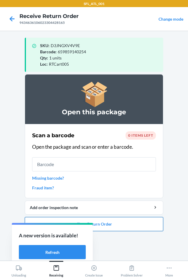
click at [102, 227] on button "Close Return Order" at bounding box center [94, 224] width 138 height 14
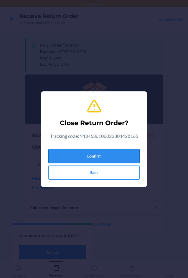
click at [116, 161] on button "Confirm" at bounding box center [93, 156] width 91 height 14
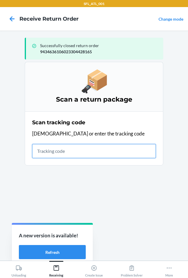
click at [46, 148] on input "text" at bounding box center [94, 151] width 124 height 14
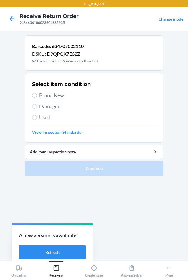
click at [62, 95] on span "Brand New" at bounding box center [97, 96] width 117 height 8
click at [37, 95] on input "Brand New" at bounding box center [34, 95] width 5 height 5
radio input "true"
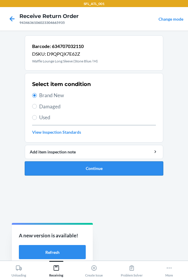
click at [104, 171] on button "Continue" at bounding box center [94, 168] width 138 height 14
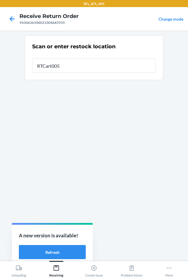
type input "RTCart005"
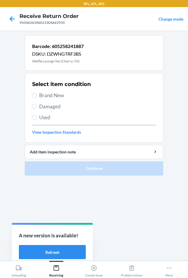
click at [63, 96] on span "Brand New" at bounding box center [97, 96] width 117 height 8
click at [37, 96] on input "Brand New" at bounding box center [34, 95] width 5 height 5
radio input "true"
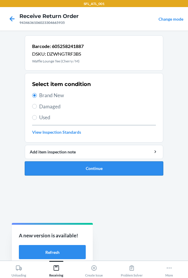
click at [116, 169] on button "Continue" at bounding box center [94, 168] width 138 height 14
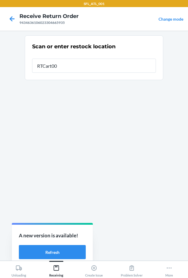
type input "RTCart005"
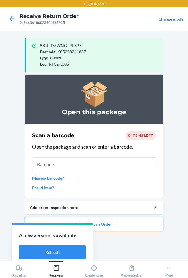
click at [105, 224] on button "Close Return Order" at bounding box center [94, 224] width 138 height 14
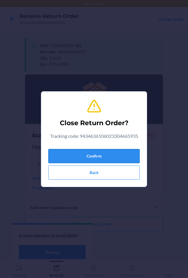
click at [114, 152] on button "Confirm" at bounding box center [93, 156] width 91 height 14
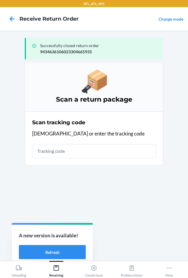
click at [47, 151] on input "text" at bounding box center [94, 151] width 124 height 14
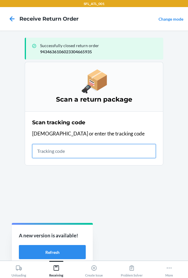
click at [72, 150] on input "text" at bounding box center [94, 151] width 124 height 14
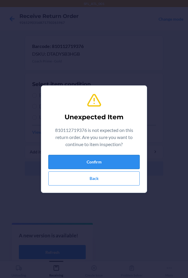
click at [129, 162] on button "Confirm" at bounding box center [93, 162] width 91 height 14
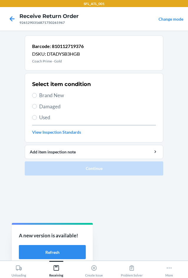
click at [49, 98] on span "Brand New" at bounding box center [97, 96] width 117 height 8
click at [37, 98] on input "Brand New" at bounding box center [34, 95] width 5 height 5
radio input "true"
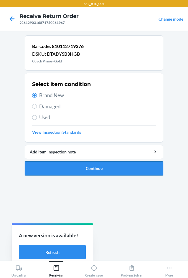
click at [87, 170] on button "Continue" at bounding box center [94, 168] width 138 height 14
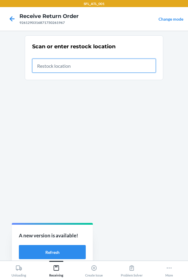
click at [110, 66] on input "text" at bounding box center [94, 66] width 124 height 14
type input "RTCart017"
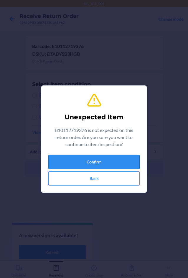
click at [126, 163] on button "Confirm" at bounding box center [93, 162] width 91 height 14
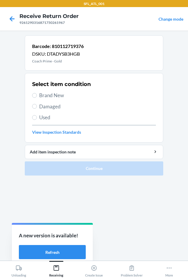
click at [52, 95] on span "Brand New" at bounding box center [97, 96] width 117 height 8
click at [37, 95] on input "Brand New" at bounding box center [34, 95] width 5 height 5
radio input "true"
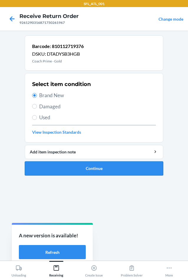
click at [87, 166] on button "Continue" at bounding box center [94, 168] width 138 height 14
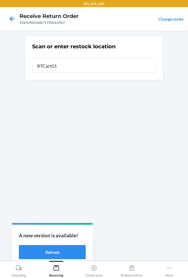
type input "RTCart017"
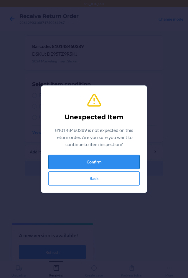
click at [82, 163] on button "Confirm" at bounding box center [93, 162] width 91 height 14
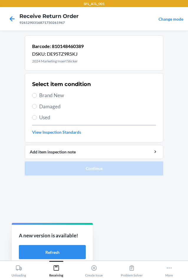
click at [48, 96] on span "Brand New" at bounding box center [97, 96] width 117 height 8
click at [37, 96] on input "Brand New" at bounding box center [34, 95] width 5 height 5
radio input "true"
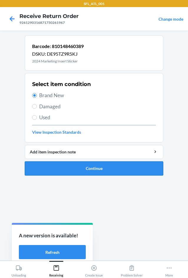
click at [80, 167] on button "Continue" at bounding box center [94, 168] width 138 height 14
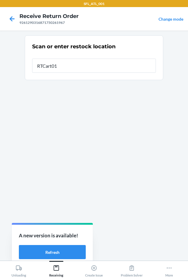
type input "RTCart017"
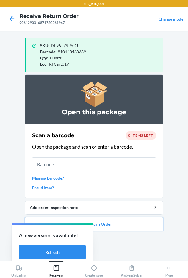
click at [106, 222] on button "Close Return Order" at bounding box center [94, 224] width 138 height 14
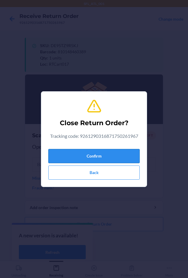
click at [104, 156] on button "Confirm" at bounding box center [93, 156] width 91 height 14
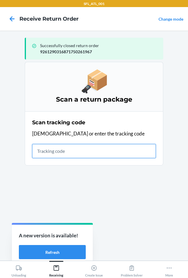
click at [50, 154] on input "text" at bounding box center [94, 151] width 124 height 14
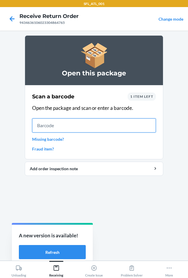
click at [65, 123] on input "text" at bounding box center [94, 125] width 124 height 14
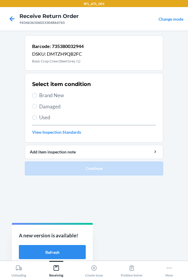
click at [51, 94] on span "Brand New" at bounding box center [97, 96] width 117 height 8
click at [37, 94] on input "Brand New" at bounding box center [34, 95] width 5 height 5
radio input "true"
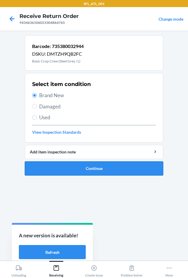
click at [85, 167] on button "Continue" at bounding box center [94, 168] width 138 height 14
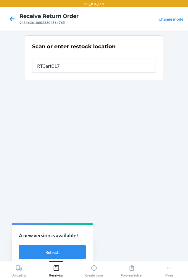
type input "RTCart017"
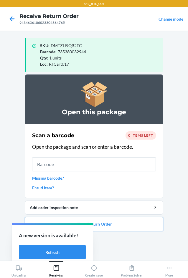
click at [112, 227] on button "Close Return Order" at bounding box center [94, 224] width 138 height 14
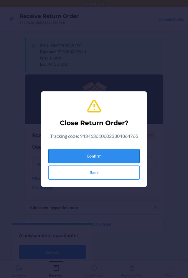
click at [97, 153] on button "Confirm" at bounding box center [93, 156] width 91 height 14
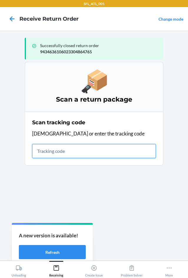
click at [45, 147] on input "text" at bounding box center [94, 151] width 124 height 14
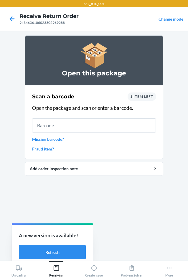
click at [84, 122] on input "text" at bounding box center [94, 125] width 124 height 14
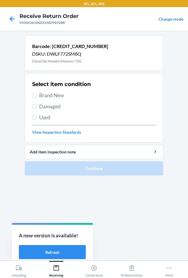
click at [42, 99] on span "Brand New" at bounding box center [97, 96] width 117 height 8
click at [37, 98] on input "Brand New" at bounding box center [34, 95] width 5 height 5
radio input "true"
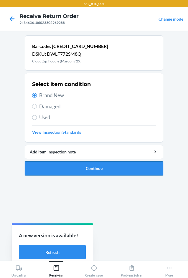
click at [84, 173] on button "Continue" at bounding box center [94, 168] width 138 height 14
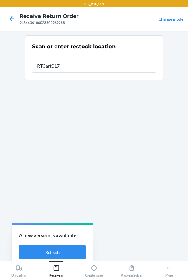
type input "RTCart017"
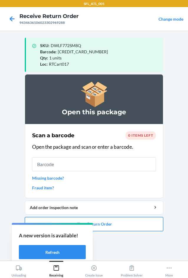
click at [126, 229] on button "Close Return Order" at bounding box center [94, 224] width 138 height 14
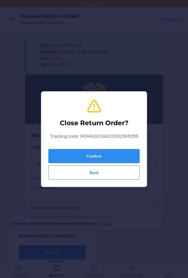
drag, startPoint x: 115, startPoint y: 122, endPoint x: 119, endPoint y: 141, distance: 19.1
click at [117, 131] on div "Close Return Order? Tracking code: 9434636106023302969288 Confirm Back" at bounding box center [93, 139] width 91 height 86
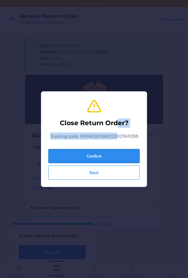
click at [116, 154] on button "Confirm" at bounding box center [93, 156] width 91 height 14
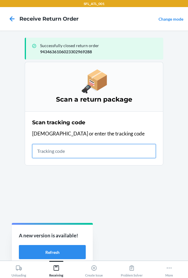
click at [49, 151] on input "text" at bounding box center [94, 151] width 124 height 14
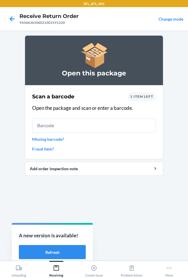
click at [81, 123] on input "text" at bounding box center [94, 125] width 124 height 14
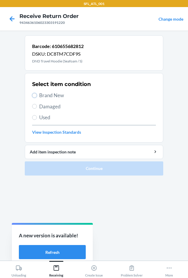
drag, startPoint x: 34, startPoint y: 94, endPoint x: 47, endPoint y: 144, distance: 51.4
click at [34, 95] on input "Brand New" at bounding box center [34, 95] width 5 height 5
radio input "true"
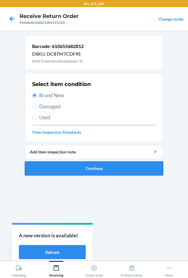
click at [57, 164] on button "Continue" at bounding box center [94, 168] width 138 height 14
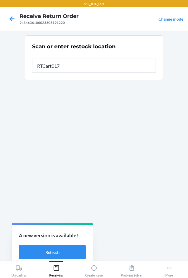
type input "RTCart017"
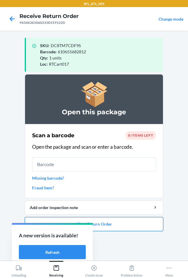
click at [115, 224] on button "Close Return Order" at bounding box center [94, 224] width 138 height 14
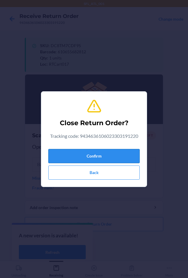
click at [111, 159] on button "Confirm" at bounding box center [93, 156] width 91 height 14
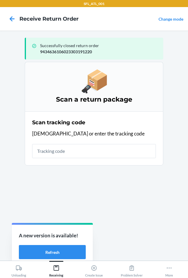
click at [47, 153] on input "text" at bounding box center [94, 151] width 124 height 14
click at [113, 198] on section "Scan a return package Scan tracking code Scan or enter the tracking code Tracki…" at bounding box center [94, 159] width 138 height 194
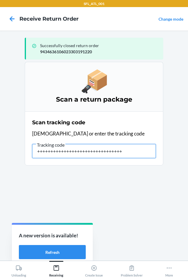
click at [127, 153] on input "++++++++++++++++++++++++++++++++" at bounding box center [94, 151] width 124 height 14
type input "+"
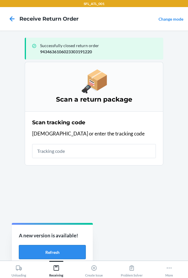
click at [57, 253] on button "Refresh" at bounding box center [52, 252] width 67 height 14
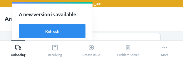
scroll to position [40, 0]
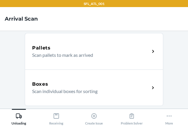
click at [40, 85] on h5 "Boxes" at bounding box center [40, 84] width 16 height 7
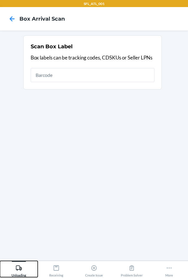
click at [16, 275] on div "Unloading" at bounding box center [18, 269] width 15 height 15
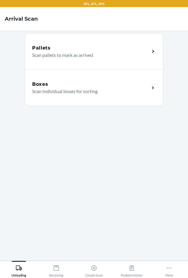
click at [41, 89] on p "Scan individual boxes for sorting" at bounding box center [88, 91] width 113 height 7
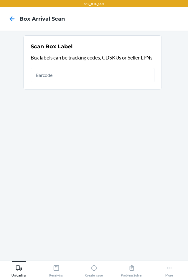
click at [128, 78] on input "text" at bounding box center [93, 75] width 124 height 14
type input "420302599434636106023304566935"
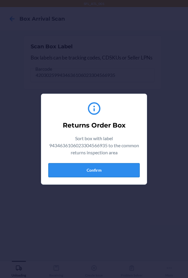
click at [91, 164] on button "Confirm" at bounding box center [93, 170] width 91 height 14
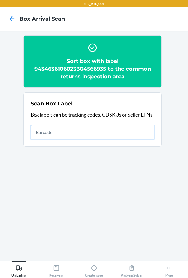
click at [115, 135] on input "text" at bounding box center [93, 132] width 124 height 14
type input "420302599434636106023303186394"
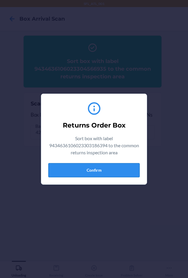
click at [109, 173] on button "Confirm" at bounding box center [93, 170] width 91 height 14
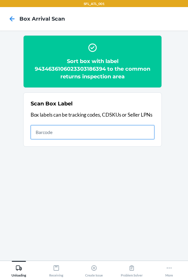
click at [124, 127] on input "text" at bounding box center [93, 132] width 124 height 14
type input "420302599434636106023304202024"
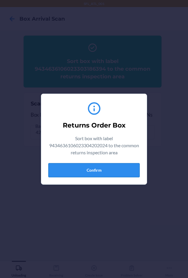
click at [111, 169] on button "Confirm" at bounding box center [93, 170] width 91 height 14
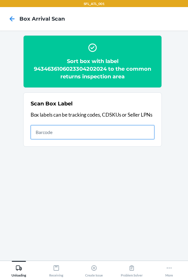
click at [57, 133] on input "text" at bounding box center [93, 132] width 124 height 14
type input "420302599434636106023304787255"
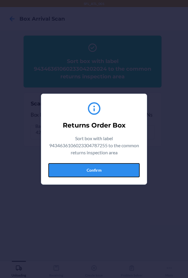
drag, startPoint x: 91, startPoint y: 167, endPoint x: 173, endPoint y: 180, distance: 83.2
click at [92, 167] on button "Confirm" at bounding box center [93, 170] width 91 height 14
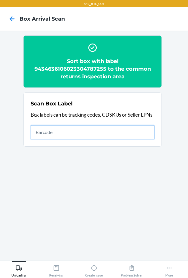
drag, startPoint x: 127, startPoint y: 132, endPoint x: 129, endPoint y: 135, distance: 3.3
click at [127, 132] on input "text" at bounding box center [93, 132] width 124 height 14
type input "420302599434636106023304676047"
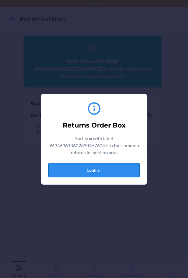
click at [112, 168] on button "Confirm" at bounding box center [93, 170] width 91 height 14
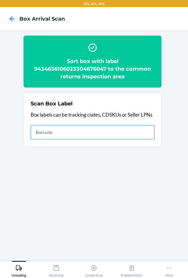
click at [108, 134] on input "text" at bounding box center [93, 132] width 124 height 14
type input "420302599434636106023304720986"
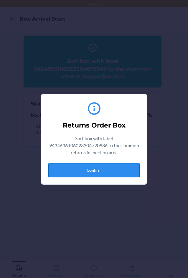
click at [102, 163] on button "Confirm" at bounding box center [93, 170] width 91 height 14
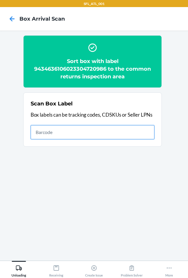
click at [118, 130] on input "text" at bounding box center [93, 132] width 124 height 14
type input "420302599434636106023304681317"
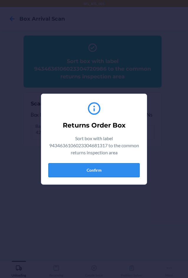
click at [113, 168] on button "Confirm" at bounding box center [93, 170] width 91 height 14
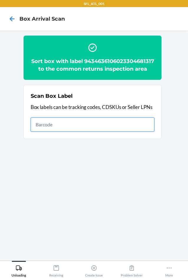
click at [110, 129] on input "text" at bounding box center [93, 125] width 124 height 14
type input "420302599434636106023305229396"
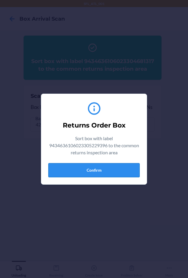
click at [114, 168] on button "Confirm" at bounding box center [93, 170] width 91 height 14
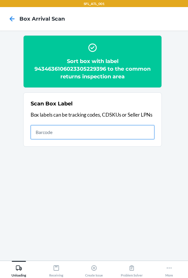
click at [115, 132] on input "text" at bounding box center [93, 132] width 124 height 14
type input "420302599434636106023305016293"
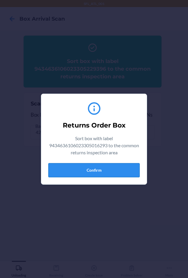
click at [110, 165] on button "Confirm" at bounding box center [93, 170] width 91 height 14
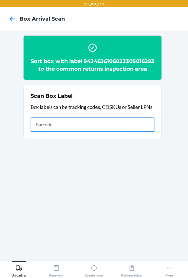
click at [83, 129] on input "text" at bounding box center [93, 125] width 124 height 14
type input "420302599434636106023305224056"
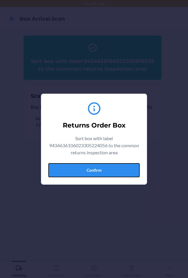
drag, startPoint x: 115, startPoint y: 169, endPoint x: 132, endPoint y: 168, distance: 16.5
click at [116, 169] on button "Confirm" at bounding box center [93, 170] width 91 height 14
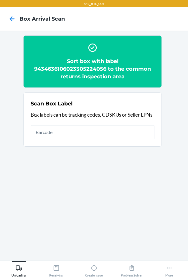
click at [118, 125] on div "Scan Box Label Box labels can be tracking codes, CDSKUs or Seller LPNs" at bounding box center [93, 119] width 124 height 43
type input "4203025900299434636106023304899644"
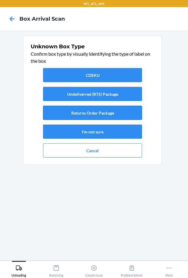
click at [125, 114] on button "Returns Order Package" at bounding box center [92, 113] width 99 height 14
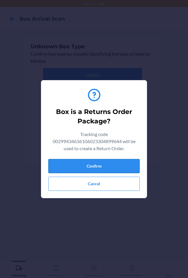
click at [132, 163] on button "Confirm" at bounding box center [93, 166] width 91 height 14
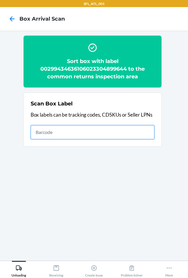
click at [113, 128] on input "text" at bounding box center [93, 132] width 124 height 14
type input "420302599434636106023304695338"
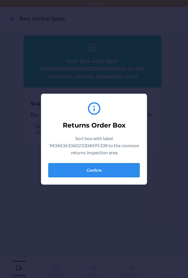
click at [110, 168] on button "Confirm" at bounding box center [93, 170] width 91 height 14
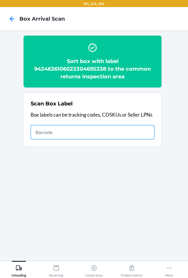
click at [105, 127] on input "text" at bounding box center [93, 132] width 124 height 14
type input "420302599434636106023305060180"
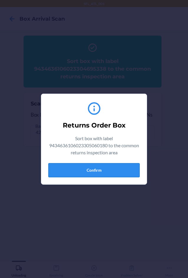
click at [108, 169] on button "Confirm" at bounding box center [93, 170] width 91 height 14
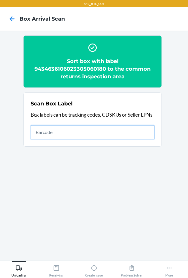
click at [112, 132] on input "text" at bounding box center [93, 132] width 124 height 14
type input "420302599434636106023302462949"
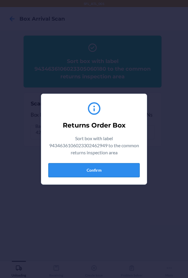
drag, startPoint x: 94, startPoint y: 168, endPoint x: 171, endPoint y: 155, distance: 78.2
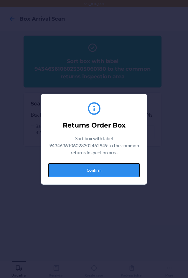
click at [95, 168] on button "Confirm" at bounding box center [93, 170] width 91 height 14
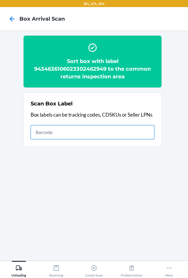
click at [54, 131] on input "text" at bounding box center [93, 132] width 124 height 14
type input "420302599434636106023304731579"
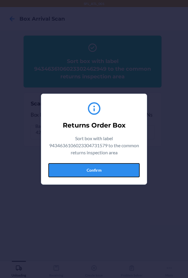
drag, startPoint x: 113, startPoint y: 167, endPoint x: 163, endPoint y: 166, distance: 49.5
click at [114, 167] on button "Confirm" at bounding box center [93, 170] width 91 height 14
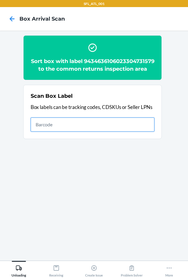
click at [124, 132] on input "text" at bounding box center [93, 125] width 124 height 14
type input "420302599434636106023305023864"
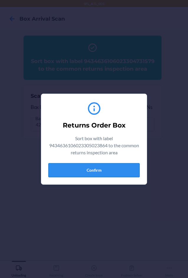
click at [107, 171] on button "Confirm" at bounding box center [93, 170] width 91 height 14
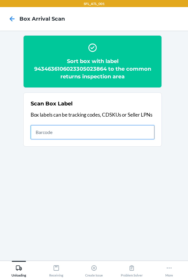
click at [128, 131] on input "text" at bounding box center [93, 132] width 124 height 14
type input "420302599434636106023304443496"
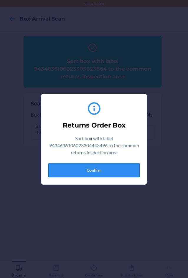
click at [109, 174] on button "Confirm" at bounding box center [93, 170] width 91 height 14
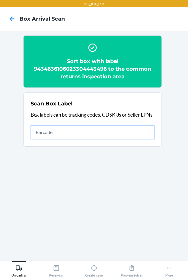
click at [83, 132] on input "text" at bounding box center [93, 132] width 124 height 14
type input "420302599434636106023305269262"
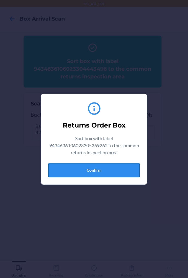
click at [118, 165] on button "Confirm" at bounding box center [93, 170] width 91 height 14
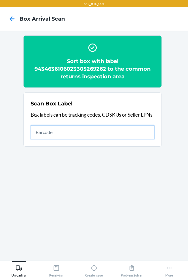
click at [129, 128] on input "text" at bounding box center [93, 132] width 124 height 14
type input "420302599434636106023305024526"
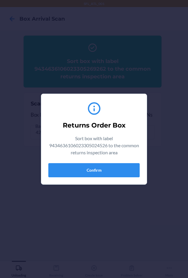
click at [111, 181] on section "Returns Order Box Sort box with label 9434636106023305024526 to the common retu…" at bounding box center [94, 139] width 106 height 91
click at [113, 171] on button "Confirm" at bounding box center [93, 170] width 91 height 14
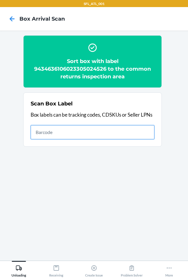
click at [105, 135] on input "text" at bounding box center [93, 132] width 124 height 14
type input "420302599434636106023305137691"
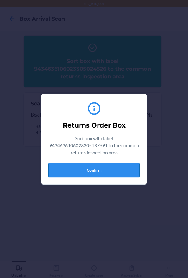
click at [110, 166] on button "Confirm" at bounding box center [93, 170] width 91 height 14
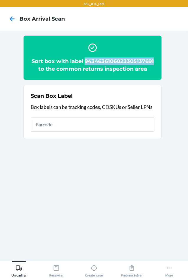
copy h2 "9434636106023305137691"
click at [171, 271] on icon at bounding box center [169, 268] width 6 height 6
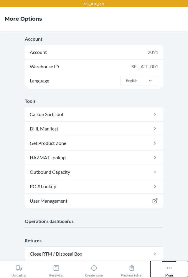
scroll to position [120, 0]
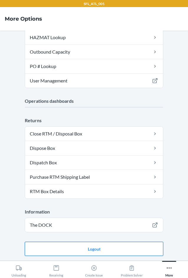
click at [101, 250] on button "Logout" at bounding box center [94, 249] width 138 height 14
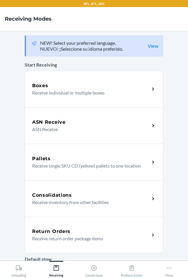
click at [61, 229] on h5 "Return Orders" at bounding box center [51, 231] width 38 height 7
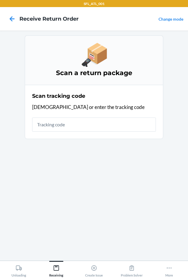
click at [63, 125] on input "text" at bounding box center [94, 125] width 124 height 14
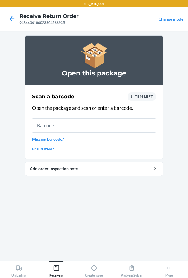
click at [82, 126] on input "text" at bounding box center [94, 125] width 124 height 14
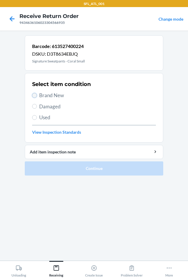
click at [34, 95] on input "Brand New" at bounding box center [34, 95] width 5 height 5
radio input "true"
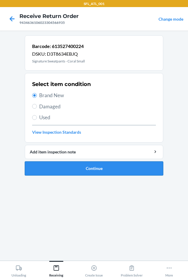
click at [75, 167] on button "Continue" at bounding box center [94, 168] width 138 height 14
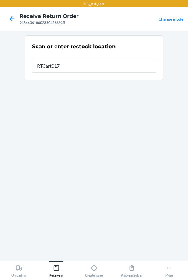
type input "RTCart017"
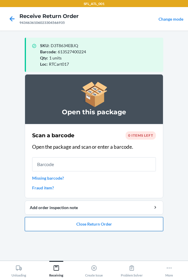
click at [91, 229] on button "Close Return Order" at bounding box center [94, 224] width 138 height 14
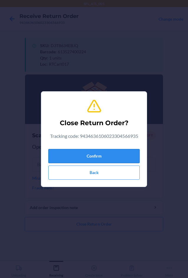
click at [91, 158] on button "Confirm" at bounding box center [93, 156] width 91 height 14
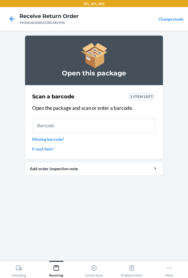
click at [49, 137] on link "Missing barcode?" at bounding box center [94, 139] width 124 height 6
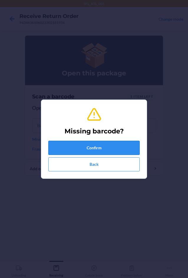
click at [68, 150] on button "Confirm" at bounding box center [93, 148] width 91 height 14
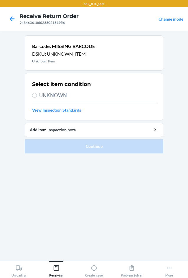
click at [49, 97] on span "UNKNOWN" at bounding box center [97, 96] width 117 height 8
click at [37, 97] on input "UNKNOWN" at bounding box center [34, 95] width 5 height 5
radio input "true"
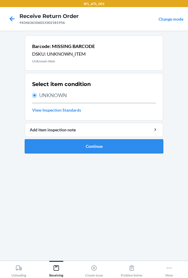
click at [82, 148] on button "Continue" at bounding box center [94, 146] width 138 height 14
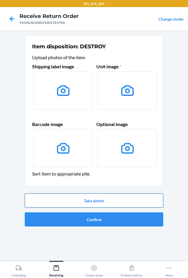
click at [99, 196] on button "Take photo" at bounding box center [94, 201] width 138 height 14
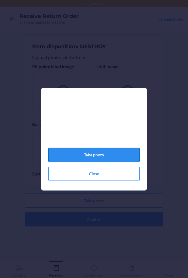
click at [109, 158] on button "Take photo" at bounding box center [93, 155] width 91 height 14
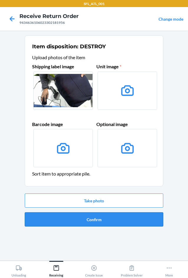
click at [102, 219] on button "Confirm" at bounding box center [94, 219] width 138 height 14
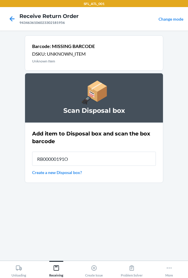
type input "RB00000191O"
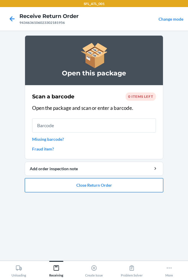
click at [91, 187] on button "Close Return Order" at bounding box center [94, 185] width 138 height 14
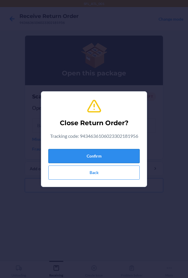
click at [106, 155] on button "Confirm" at bounding box center [93, 156] width 91 height 14
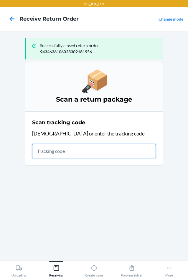
click at [54, 150] on input "text" at bounding box center [94, 151] width 124 height 14
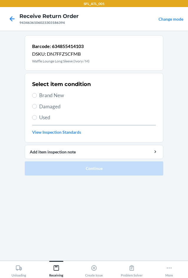
click at [37, 98] on label "Brand New" at bounding box center [94, 96] width 124 height 8
click at [37, 98] on input "Brand New" at bounding box center [34, 95] width 5 height 5
radio input "true"
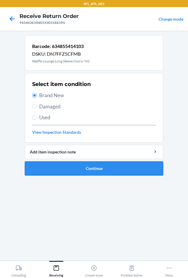
click at [68, 164] on button "Continue" at bounding box center [94, 168] width 138 height 14
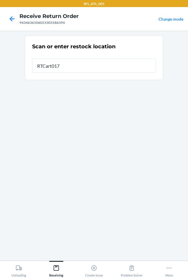
type input "RTCart017"
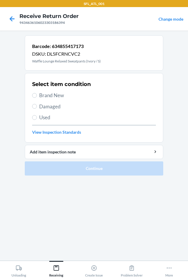
click at [62, 96] on span "Brand New" at bounding box center [97, 96] width 117 height 8
click at [37, 96] on input "Brand New" at bounding box center [34, 95] width 5 height 5
radio input "true"
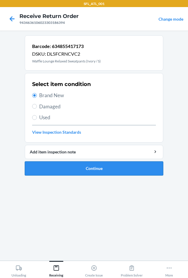
click at [78, 166] on button "Continue" at bounding box center [94, 168] width 138 height 14
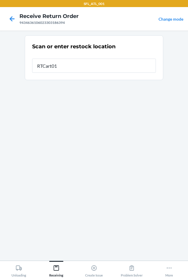
type input "RTCart017"
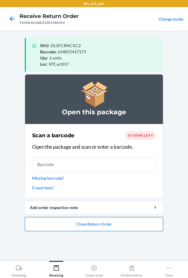
click at [76, 223] on button "Close Return Order" at bounding box center [94, 224] width 138 height 14
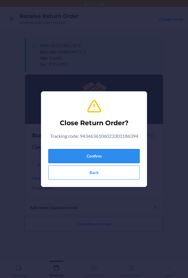
click at [86, 161] on button "Confirm" at bounding box center [93, 156] width 91 height 14
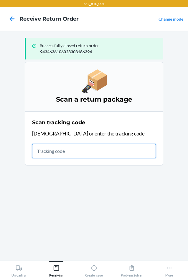
click at [60, 156] on input "text" at bounding box center [94, 151] width 124 height 14
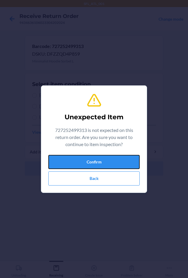
click at [60, 158] on button "Confirm" at bounding box center [93, 162] width 91 height 14
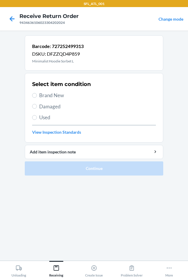
click at [52, 95] on span "Brand New" at bounding box center [97, 96] width 117 height 8
click at [37, 95] on input "Brand New" at bounding box center [34, 95] width 5 height 5
radio input "true"
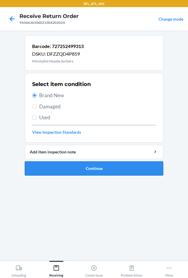
click at [87, 173] on button "Continue" at bounding box center [94, 168] width 138 height 14
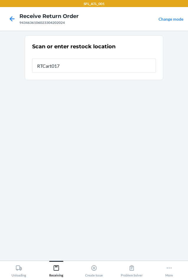
type input "RTCart017"
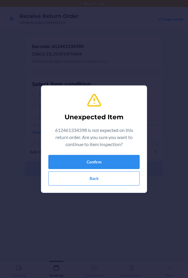
click at [89, 170] on div "Confirm Back" at bounding box center [93, 170] width 91 height 31
click at [90, 165] on button "Confirm" at bounding box center [93, 162] width 91 height 14
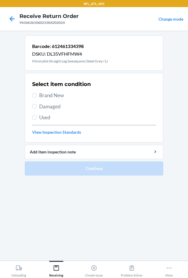
click at [62, 98] on span "Brand New" at bounding box center [97, 96] width 117 height 8
click at [37, 98] on input "Brand New" at bounding box center [34, 95] width 5 height 5
radio input "true"
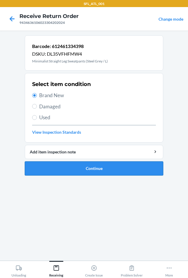
click at [71, 165] on button "Continue" at bounding box center [94, 168] width 138 height 14
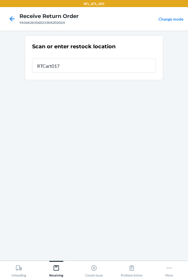
type input "RTCart017"
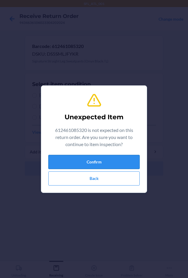
click at [70, 165] on button "Confirm" at bounding box center [93, 162] width 91 height 14
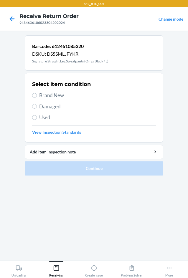
click at [56, 98] on span "Brand New" at bounding box center [97, 96] width 117 height 8
click at [37, 98] on input "Brand New" at bounding box center [34, 95] width 5 height 5
radio input "true"
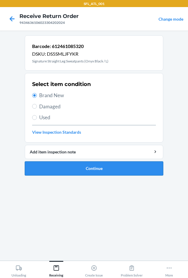
click at [76, 173] on button "Continue" at bounding box center [94, 168] width 138 height 14
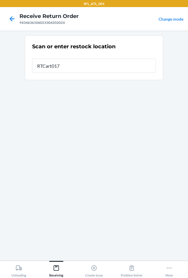
type input "RTCart017"
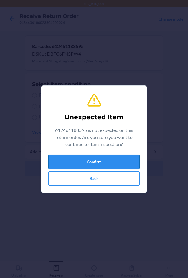
click at [73, 161] on button "Confirm" at bounding box center [93, 162] width 91 height 14
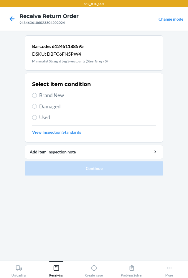
click at [62, 96] on span "Brand New" at bounding box center [97, 96] width 117 height 8
click at [37, 96] on input "Brand New" at bounding box center [34, 95] width 5 height 5
radio input "true"
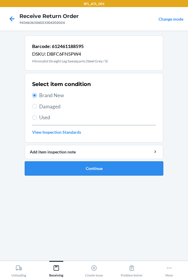
click at [87, 166] on button "Continue" at bounding box center [94, 168] width 138 height 14
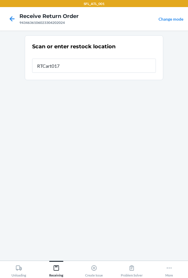
type input "RTCart017"
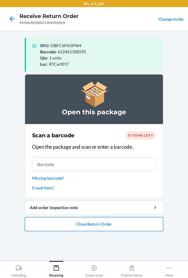
click at [70, 228] on button "Close Return Order" at bounding box center [94, 224] width 138 height 14
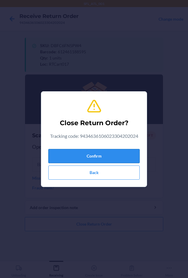
click at [74, 156] on button "Confirm" at bounding box center [93, 156] width 91 height 14
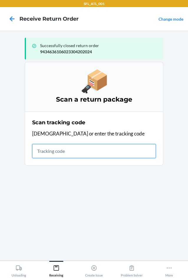
click at [101, 153] on input "text" at bounding box center [94, 151] width 124 height 14
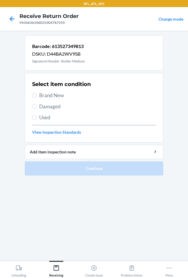
click at [51, 95] on span "Brand New" at bounding box center [97, 96] width 117 height 8
click at [37, 95] on input "Brand New" at bounding box center [34, 95] width 5 height 5
radio input "true"
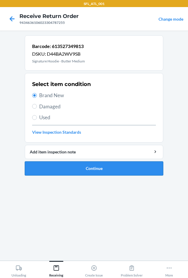
click at [73, 171] on button "Continue" at bounding box center [94, 168] width 138 height 14
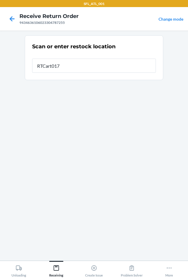
type input "RTCart017"
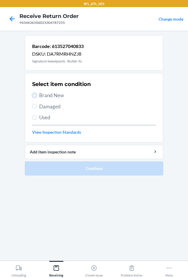
click at [36, 97] on input "Brand New" at bounding box center [34, 95] width 5 height 5
radio input "true"
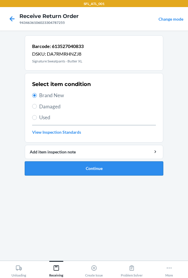
click at [70, 173] on button "Continue" at bounding box center [94, 168] width 138 height 14
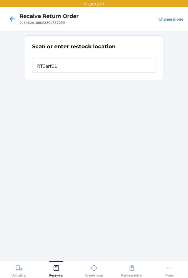
type input "RTCart017"
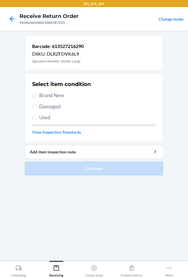
click at [57, 96] on span "Brand New" at bounding box center [97, 96] width 117 height 8
click at [37, 96] on input "Brand New" at bounding box center [34, 95] width 5 height 5
radio input "true"
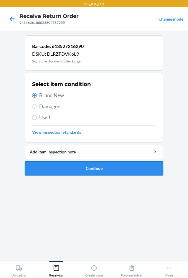
click at [86, 173] on button "Continue" at bounding box center [94, 168] width 138 height 14
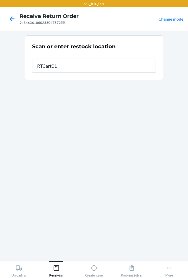
type input "RTCart017"
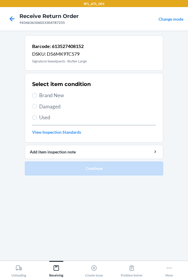
click at [55, 95] on span "Brand New" at bounding box center [97, 96] width 117 height 8
click at [37, 95] on input "Brand New" at bounding box center [34, 95] width 5 height 5
radio input "true"
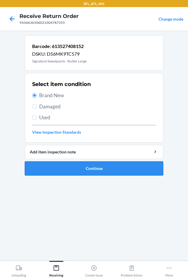
click at [70, 164] on button "Continue" at bounding box center [94, 168] width 138 height 14
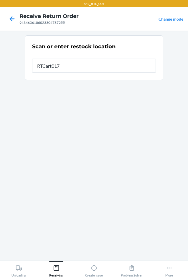
type input "RTCart017"
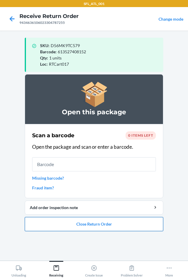
click at [92, 224] on button "Close Return Order" at bounding box center [94, 224] width 138 height 14
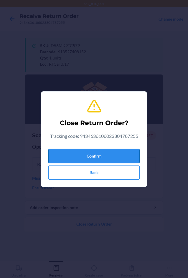
click at [100, 160] on button "Confirm" at bounding box center [93, 156] width 91 height 14
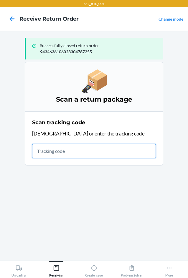
drag, startPoint x: 81, startPoint y: 153, endPoint x: 76, endPoint y: 159, distance: 7.3
click at [81, 153] on input "text" at bounding box center [94, 151] width 124 height 14
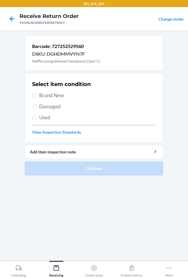
click at [32, 97] on label "Brand New" at bounding box center [94, 96] width 124 height 8
click at [32, 97] on input "Brand New" at bounding box center [34, 95] width 5 height 5
radio input "true"
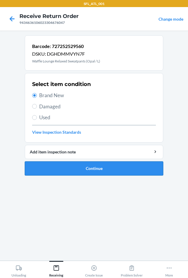
click at [76, 173] on button "Continue" at bounding box center [94, 168] width 138 height 14
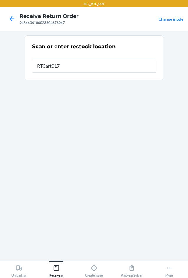
type input "RTCart017"
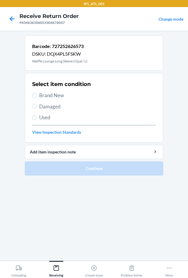
click at [46, 95] on span "Brand New" at bounding box center [97, 96] width 117 height 8
click at [37, 95] on input "Brand New" at bounding box center [34, 95] width 5 height 5
radio input "true"
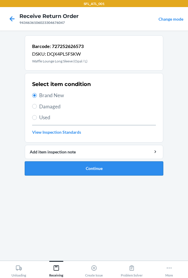
click at [85, 169] on button "Continue" at bounding box center [94, 168] width 138 height 14
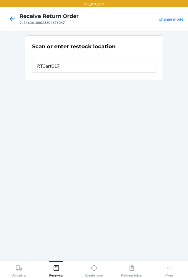
type input "RTCart017"
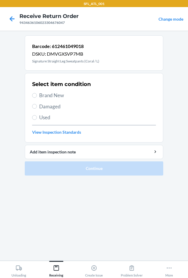
click at [56, 93] on span "Brand New" at bounding box center [97, 96] width 117 height 8
click at [37, 93] on input "Brand New" at bounding box center [34, 95] width 5 height 5
radio input "true"
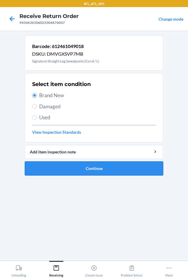
click at [92, 169] on button "Continue" at bounding box center [94, 168] width 138 height 14
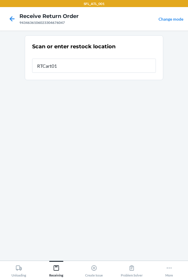
type input "RTCart017"
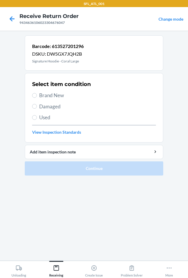
click at [63, 95] on span "Brand New" at bounding box center [97, 96] width 117 height 8
click at [37, 95] on input "Brand New" at bounding box center [34, 95] width 5 height 5
radio input "true"
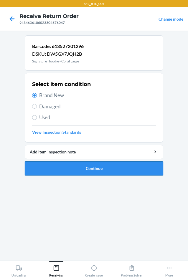
click at [73, 167] on button "Continue" at bounding box center [94, 168] width 138 height 14
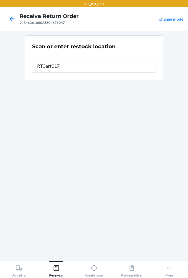
type input "RTCart017"
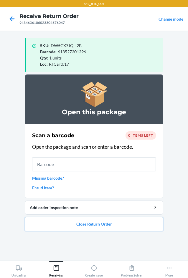
click at [108, 229] on button "Close Return Order" at bounding box center [94, 224] width 138 height 14
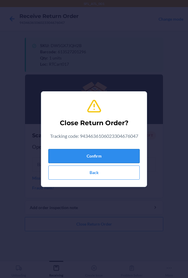
click at [110, 152] on button "Confirm" at bounding box center [93, 156] width 91 height 14
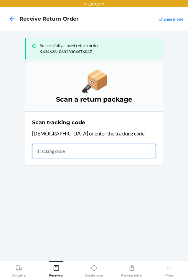
click at [68, 152] on input "text" at bounding box center [94, 151] width 124 height 14
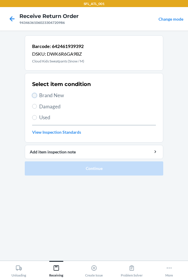
click at [36, 96] on input "Brand New" at bounding box center [34, 95] width 5 height 5
radio input "true"
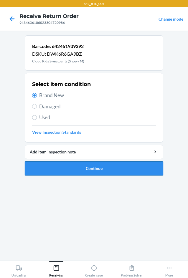
click at [84, 171] on button "Continue" at bounding box center [94, 168] width 138 height 14
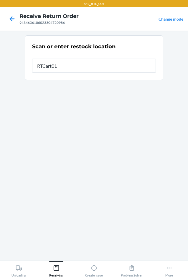
type input "RTCart017"
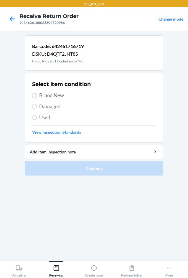
click at [32, 98] on label "Brand New" at bounding box center [94, 96] width 124 height 8
click at [32, 98] on input "Brand New" at bounding box center [34, 95] width 5 height 5
radio input "true"
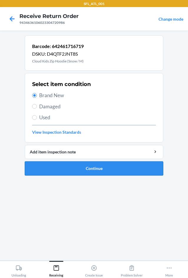
click at [108, 173] on button "Continue" at bounding box center [94, 168] width 138 height 14
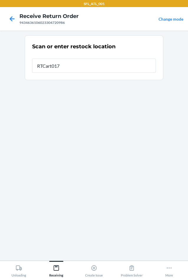
type input "RTCart017"
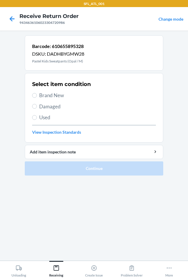
click at [44, 94] on span "Brand New" at bounding box center [97, 96] width 117 height 8
click at [37, 94] on input "Brand New" at bounding box center [34, 95] width 5 height 5
radio input "true"
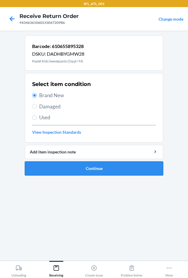
click at [93, 168] on button "Continue" at bounding box center [94, 168] width 138 height 14
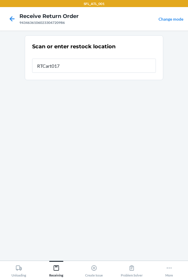
type input "RTCart017"
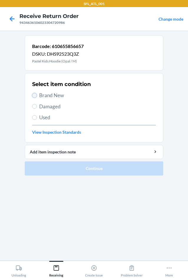
click at [34, 94] on input "Brand New" at bounding box center [34, 95] width 5 height 5
radio input "true"
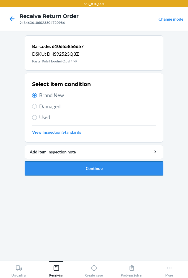
click at [95, 167] on button "Continue" at bounding box center [94, 168] width 138 height 14
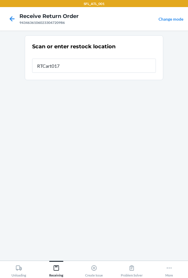
type input "RTCart017"
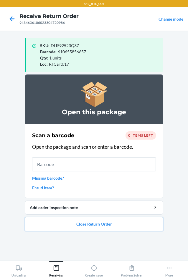
click at [85, 225] on button "Close Return Order" at bounding box center [94, 224] width 138 height 14
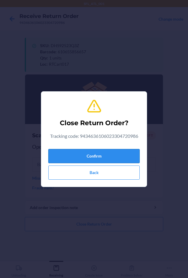
click at [78, 157] on button "Confirm" at bounding box center [93, 156] width 91 height 14
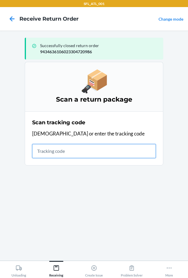
click at [102, 153] on input "text" at bounding box center [94, 151] width 124 height 14
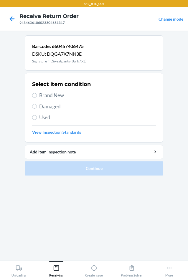
click at [57, 93] on span "Brand New" at bounding box center [97, 96] width 117 height 8
click at [37, 93] on input "Brand New" at bounding box center [34, 95] width 5 height 5
radio input "true"
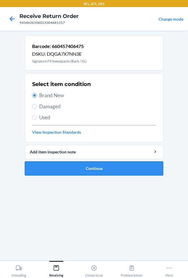
click at [110, 169] on button "Continue" at bounding box center [94, 168] width 138 height 14
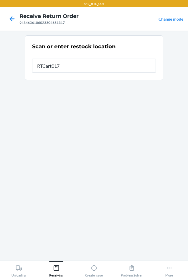
type input "RTCart017"
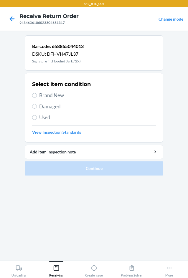
click at [48, 96] on span "Brand New" at bounding box center [97, 96] width 117 height 8
click at [37, 96] on input "Brand New" at bounding box center [34, 95] width 5 height 5
radio input "true"
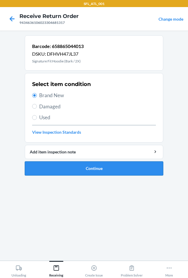
click at [70, 163] on button "Continue" at bounding box center [94, 168] width 138 height 14
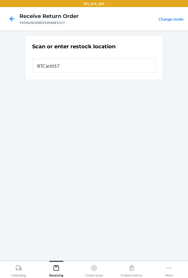
type input "RTCart017"
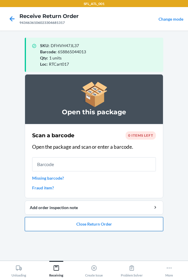
click at [90, 221] on button "Close Return Order" at bounding box center [94, 224] width 138 height 14
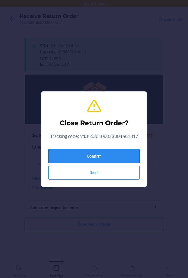
click at [96, 149] on button "Confirm" at bounding box center [93, 156] width 91 height 14
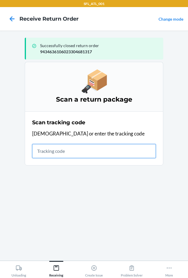
click at [59, 154] on input "text" at bounding box center [94, 151] width 124 height 14
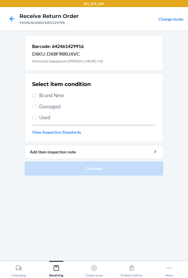
click at [39, 95] on label "Brand New" at bounding box center [94, 96] width 124 height 8
click at [37, 95] on input "Brand New" at bounding box center [34, 95] width 5 height 5
radio input "true"
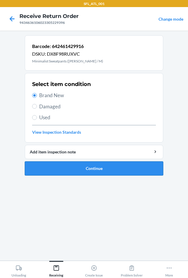
click at [95, 166] on button "Continue" at bounding box center [94, 168] width 138 height 14
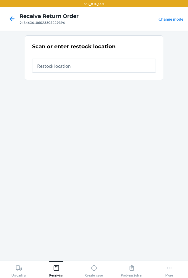
click at [82, 70] on input "text" at bounding box center [94, 66] width 124 height 14
type input "RTCart017"
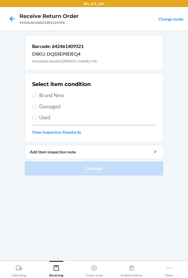
click at [40, 97] on span "Brand New" at bounding box center [97, 96] width 117 height 8
click at [37, 97] on input "Brand New" at bounding box center [34, 95] width 5 height 5
radio input "true"
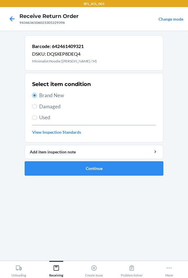
click at [89, 172] on button "Continue" at bounding box center [94, 168] width 138 height 14
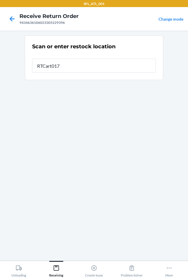
type input "RTCart017"
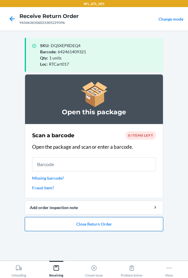
click at [85, 223] on button "Close Return Order" at bounding box center [94, 224] width 138 height 14
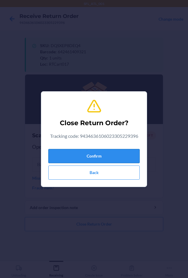
click at [93, 157] on button "Confirm" at bounding box center [93, 156] width 91 height 14
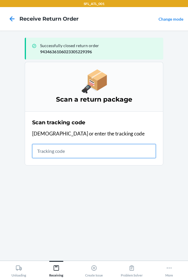
click at [59, 152] on input "text" at bounding box center [94, 151] width 124 height 14
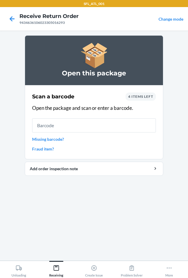
click at [141, 122] on input "text" at bounding box center [94, 125] width 124 height 14
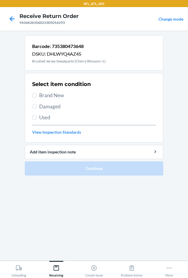
click at [59, 97] on span "Brand New" at bounding box center [97, 96] width 117 height 8
click at [37, 97] on input "Brand New" at bounding box center [34, 95] width 5 height 5
radio input "true"
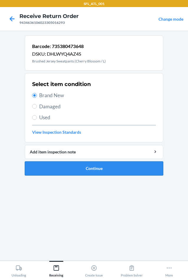
click at [106, 167] on button "Continue" at bounding box center [94, 168] width 138 height 14
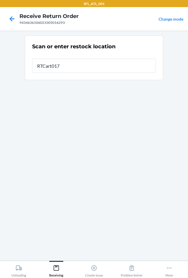
type input "RTCart017"
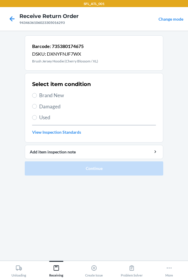
click at [48, 94] on span "Brand New" at bounding box center [97, 96] width 117 height 8
click at [37, 94] on input "Brand New" at bounding box center [34, 95] width 5 height 5
radio input "true"
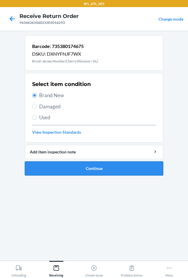
click at [88, 170] on button "Continue" at bounding box center [94, 168] width 138 height 14
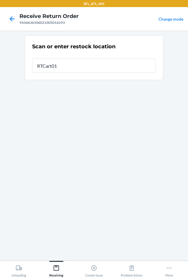
type input "RTCart017"
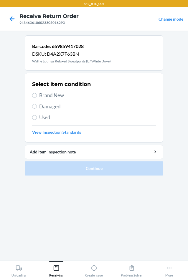
click at [54, 97] on span "Brand New" at bounding box center [97, 96] width 117 height 8
click at [37, 97] on input "Brand New" at bounding box center [34, 95] width 5 height 5
radio input "true"
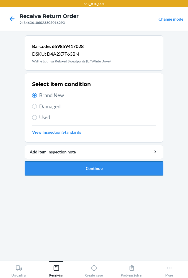
click at [73, 168] on button "Continue" at bounding box center [94, 168] width 138 height 14
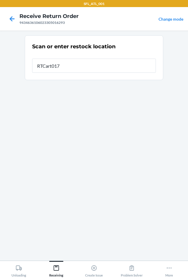
type input "RTCart017"
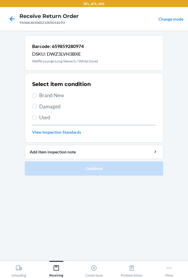
click at [37, 92] on label "Brand New" at bounding box center [94, 96] width 124 height 8
click at [37, 93] on input "Brand New" at bounding box center [34, 95] width 5 height 5
radio input "true"
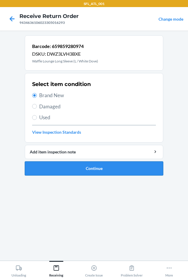
click at [79, 164] on button "Continue" at bounding box center [94, 168] width 138 height 14
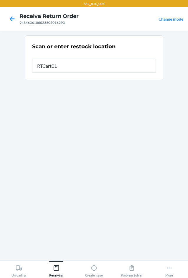
type input "RTCart017"
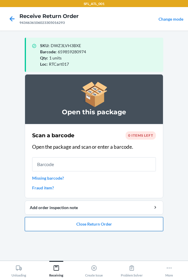
click at [102, 226] on button "Close Return Order" at bounding box center [94, 224] width 138 height 14
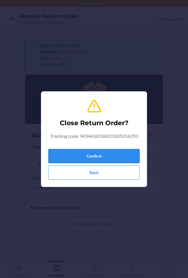
click at [115, 161] on button "Confirm" at bounding box center [93, 156] width 91 height 14
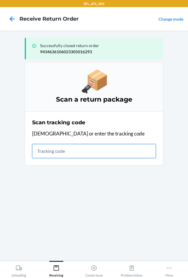
click at [98, 150] on input "text" at bounding box center [94, 151] width 124 height 14
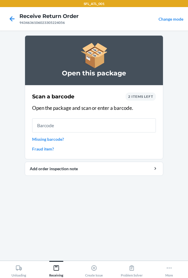
click at [93, 118] on input "text" at bounding box center [94, 125] width 124 height 14
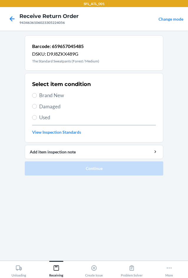
click at [38, 97] on label "Brand New" at bounding box center [94, 96] width 124 height 8
click at [37, 97] on input "Brand New" at bounding box center [34, 95] width 5 height 5
radio input "true"
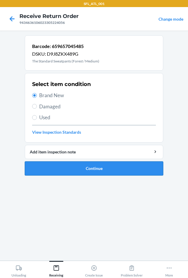
click at [71, 170] on button "Continue" at bounding box center [94, 168] width 138 height 14
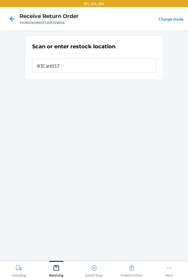
type input "RTCart017"
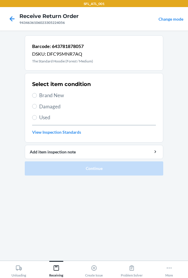
click at [56, 95] on span "Brand New" at bounding box center [97, 96] width 117 height 8
click at [37, 95] on input "Brand New" at bounding box center [34, 95] width 5 height 5
radio input "true"
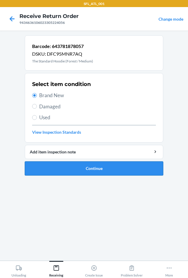
click at [90, 171] on button "Continue" at bounding box center [94, 168] width 138 height 14
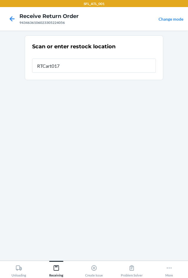
type input "RTCart017"
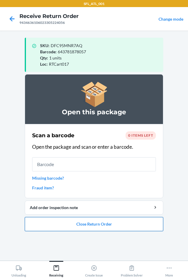
click at [98, 225] on button "Close Return Order" at bounding box center [94, 224] width 138 height 14
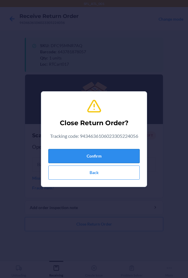
click at [98, 163] on button "Confirm" at bounding box center [93, 156] width 91 height 14
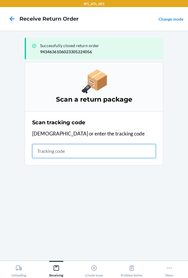
click at [76, 152] on input "text" at bounding box center [94, 151] width 124 height 14
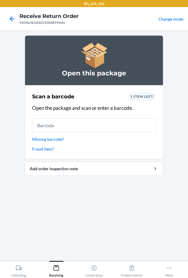
click at [77, 127] on input "text" at bounding box center [94, 125] width 124 height 14
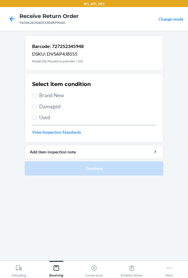
click at [60, 96] on span "Brand New" at bounding box center [97, 96] width 117 height 8
click at [37, 96] on input "Brand New" at bounding box center [34, 95] width 5 height 5
radio input "true"
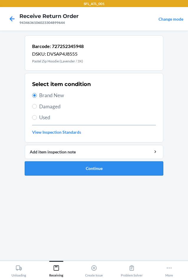
click at [80, 171] on button "Continue" at bounding box center [94, 168] width 138 height 14
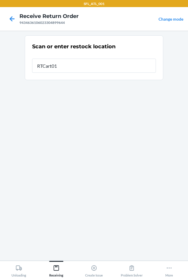
type input "RTCart017"
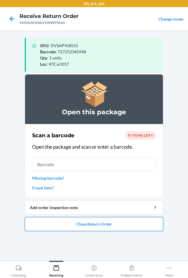
click at [92, 224] on button "Close Return Order" at bounding box center [94, 224] width 138 height 14
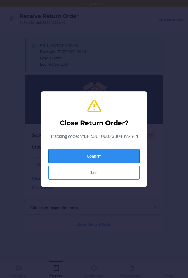
click at [87, 157] on button "Confirm" at bounding box center [93, 156] width 91 height 14
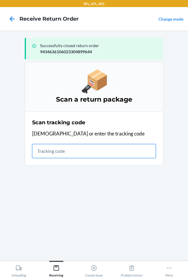
click at [61, 153] on input "text" at bounding box center [94, 151] width 124 height 14
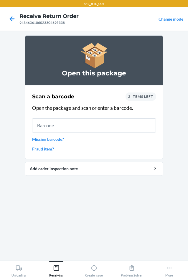
click at [76, 124] on input "text" at bounding box center [94, 125] width 124 height 14
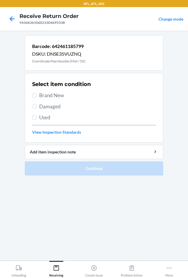
click at [38, 120] on label "Used" at bounding box center [94, 118] width 124 height 8
click at [37, 120] on input "Used" at bounding box center [34, 117] width 5 height 5
radio input "true"
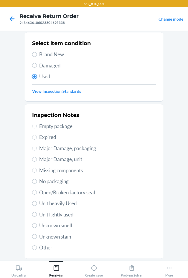
scroll to position [77, 0]
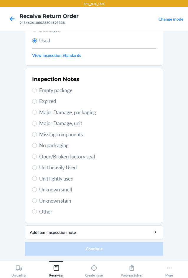
click at [37, 167] on label "Unit heavily Used" at bounding box center [94, 168] width 124 height 8
click at [37, 167] on input "Unit heavily Used" at bounding box center [34, 167] width 5 height 5
radio input "true"
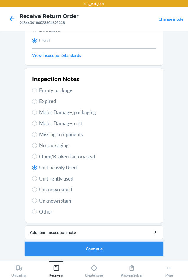
click at [87, 247] on button "Continue" at bounding box center [94, 249] width 138 height 14
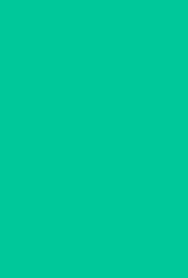
scroll to position [0, 0]
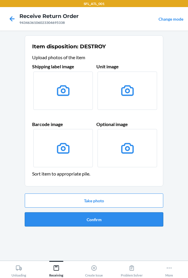
click at [91, 221] on button "Confirm" at bounding box center [94, 219] width 138 height 14
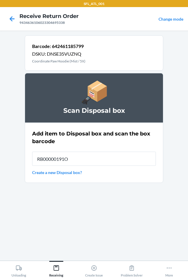
type input "RB00000191O"
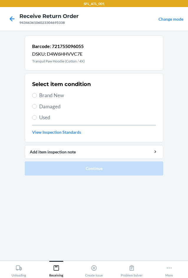
click at [42, 119] on span "Used" at bounding box center [97, 118] width 117 height 8
click at [37, 119] on input "Used" at bounding box center [34, 117] width 5 height 5
radio input "true"
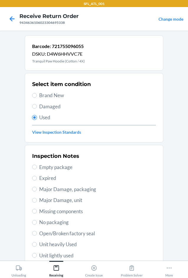
scroll to position [77, 0]
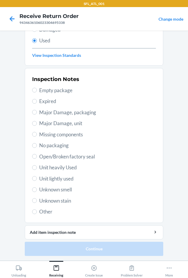
click at [52, 170] on span "Unit heavily Used" at bounding box center [97, 168] width 117 height 8
click at [37, 170] on input "Unit heavily Used" at bounding box center [34, 167] width 5 height 5
radio input "true"
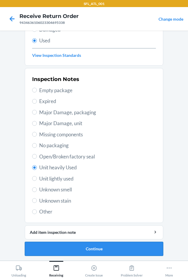
click at [106, 251] on button "Continue" at bounding box center [94, 249] width 138 height 14
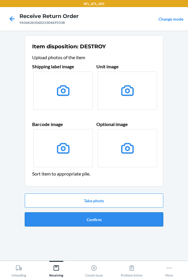
click at [106, 223] on button "Confirm" at bounding box center [94, 219] width 138 height 14
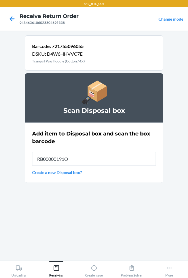
type input "RB00000191O"
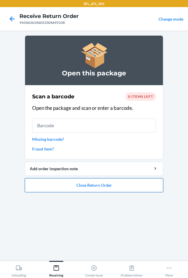
click at [85, 185] on button "Close Return Order" at bounding box center [94, 185] width 138 height 14
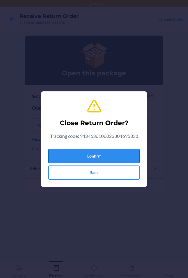
click at [87, 155] on button "Confirm" at bounding box center [93, 156] width 91 height 14
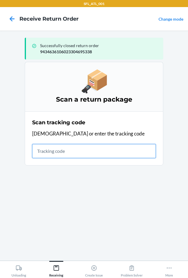
click at [47, 153] on input "text" at bounding box center [94, 151] width 124 height 14
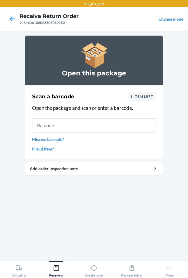
click at [49, 120] on input "text" at bounding box center [94, 125] width 124 height 14
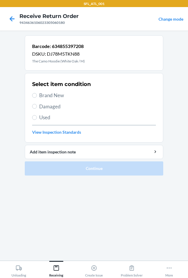
click at [42, 95] on span "Brand New" at bounding box center [97, 96] width 117 height 8
click at [37, 95] on input "Brand New" at bounding box center [34, 95] width 5 height 5
radio input "true"
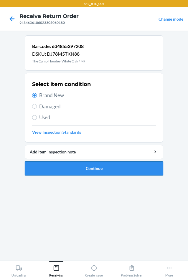
click at [79, 168] on button "Continue" at bounding box center [94, 168] width 138 height 14
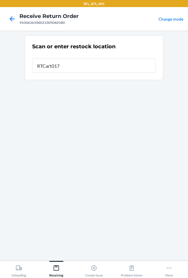
type input "RTCart017"
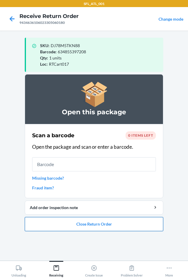
click at [105, 224] on button "Close Return Order" at bounding box center [94, 224] width 138 height 14
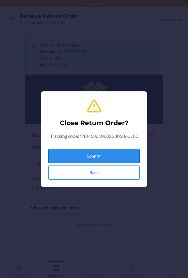
click at [105, 154] on button "Confirm" at bounding box center [93, 156] width 91 height 14
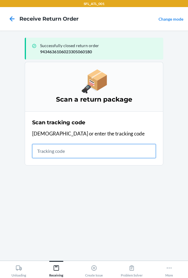
drag, startPoint x: 56, startPoint y: 151, endPoint x: 50, endPoint y: 145, distance: 8.5
click at [56, 151] on input "text" at bounding box center [94, 151] width 124 height 14
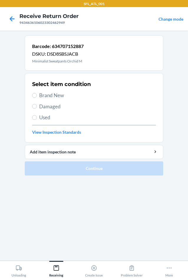
click at [49, 95] on span "Brand New" at bounding box center [97, 96] width 117 height 8
click at [37, 95] on input "Brand New" at bounding box center [34, 95] width 5 height 5
radio input "true"
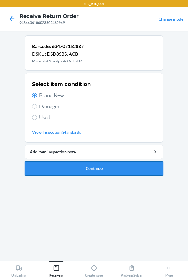
click at [82, 164] on button "Continue" at bounding box center [94, 168] width 138 height 14
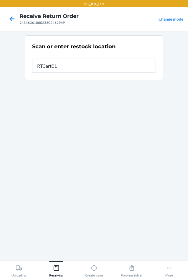
type input "RTCart017"
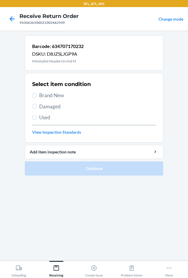
click at [50, 95] on span "Brand New" at bounding box center [97, 96] width 117 height 8
click at [37, 95] on input "Brand New" at bounding box center [34, 95] width 5 height 5
radio input "true"
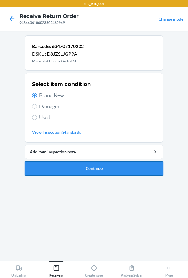
click at [61, 168] on button "Continue" at bounding box center [94, 168] width 138 height 14
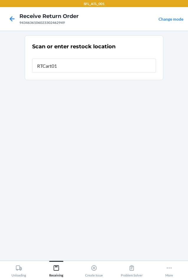
type input "RTCart017"
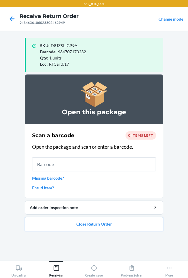
click at [100, 228] on button "Close Return Order" at bounding box center [94, 224] width 138 height 14
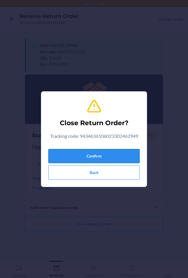
click at [95, 160] on button "Confirm" at bounding box center [93, 156] width 91 height 14
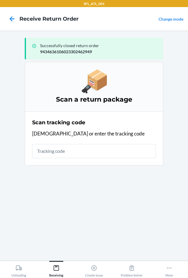
click at [97, 160] on section "Scan tracking code Scan or enter the tracking code" at bounding box center [94, 138] width 138 height 54
click at [96, 156] on div "Scan tracking code Scan or enter the tracking code" at bounding box center [94, 138] width 124 height 43
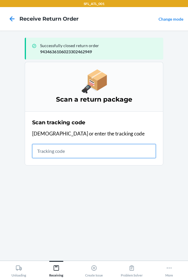
click at [56, 153] on input "text" at bounding box center [94, 151] width 124 height 14
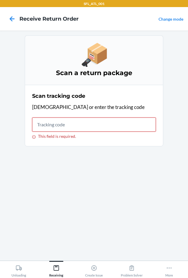
click at [65, 123] on input "This field is required." at bounding box center [94, 125] width 124 height 14
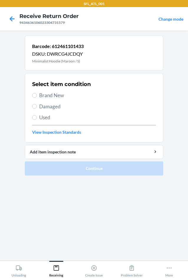
click at [62, 98] on span "Brand New" at bounding box center [97, 96] width 117 height 8
click at [37, 98] on input "Brand New" at bounding box center [34, 95] width 5 height 5
radio input "true"
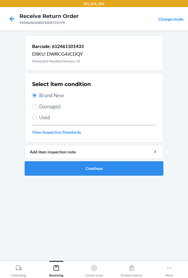
click at [86, 170] on button "Continue" at bounding box center [94, 168] width 138 height 14
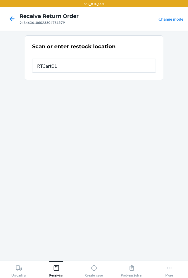
type input "RTCart017"
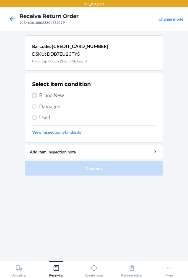
click at [34, 96] on input "Brand New" at bounding box center [34, 95] width 5 height 5
radio input "true"
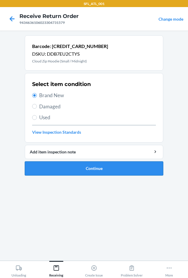
click at [89, 167] on button "Continue" at bounding box center [94, 168] width 138 height 14
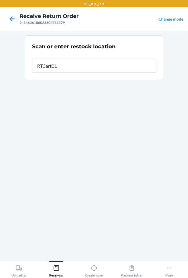
type input "RTCart017"
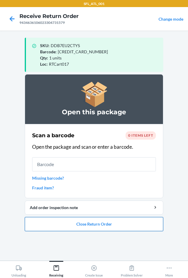
click at [100, 226] on button "Close Return Order" at bounding box center [94, 224] width 138 height 14
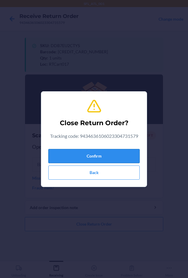
click at [105, 151] on button "Confirm" at bounding box center [93, 156] width 91 height 14
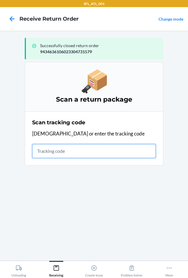
click at [66, 148] on input "text" at bounding box center [94, 151] width 124 height 14
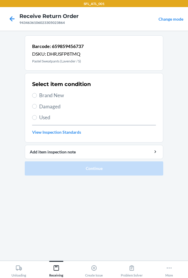
click at [56, 96] on span "Brand New" at bounding box center [97, 96] width 117 height 8
click at [37, 96] on input "Brand New" at bounding box center [34, 95] width 5 height 5
radio input "true"
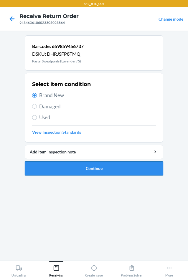
click at [102, 168] on button "Continue" at bounding box center [94, 168] width 138 height 14
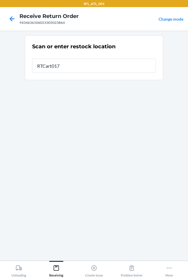
type input "RTCart017"
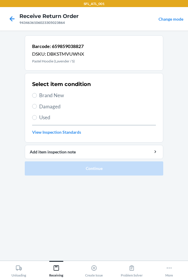
click at [40, 98] on span "Brand New" at bounding box center [97, 96] width 117 height 8
click at [37, 98] on input "Brand New" at bounding box center [34, 95] width 5 height 5
radio input "true"
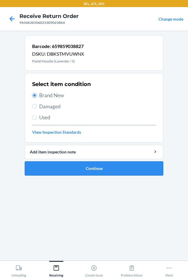
click at [91, 167] on button "Continue" at bounding box center [94, 168] width 138 height 14
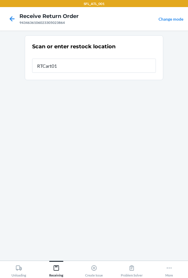
type input "RTCart017"
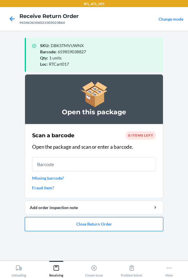
click at [107, 226] on button "Close Return Order" at bounding box center [94, 224] width 138 height 14
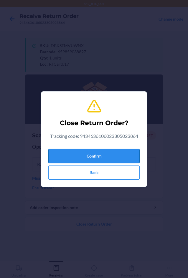
click at [113, 150] on button "Confirm" at bounding box center [93, 156] width 91 height 14
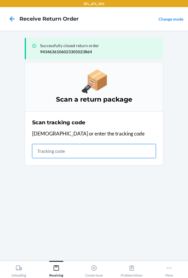
click at [62, 149] on input "text" at bounding box center [94, 151] width 124 height 14
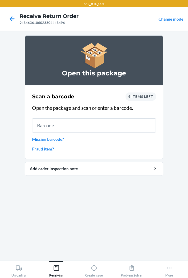
click at [68, 128] on input "text" at bounding box center [94, 125] width 124 height 14
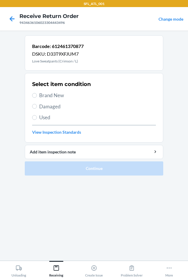
click at [38, 94] on label "Brand New" at bounding box center [94, 96] width 124 height 8
click at [37, 94] on input "Brand New" at bounding box center [34, 95] width 5 height 5
radio input "true"
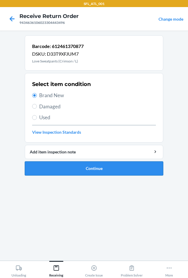
click at [65, 163] on button "Continue" at bounding box center [94, 168] width 138 height 14
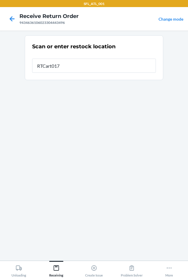
type input "RTCart017"
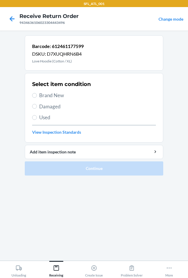
click at [39, 96] on span "Brand New" at bounding box center [97, 96] width 117 height 8
click at [37, 96] on input "Brand New" at bounding box center [34, 95] width 5 height 5
radio input "true"
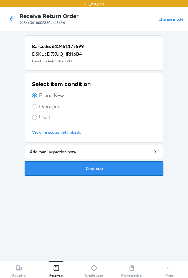
click at [101, 166] on button "Continue" at bounding box center [94, 168] width 138 height 14
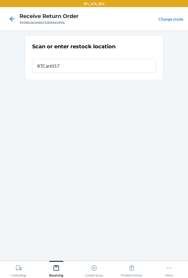
type input "RTCart017"
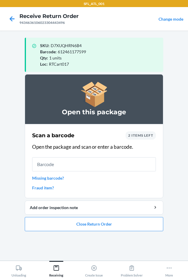
click at [53, 163] on input "text" at bounding box center [94, 164] width 124 height 14
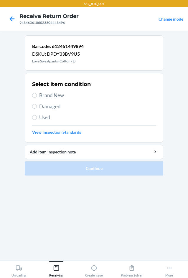
click at [52, 96] on span "Brand New" at bounding box center [97, 96] width 117 height 8
click at [37, 96] on input "Brand New" at bounding box center [34, 95] width 5 height 5
radio input "true"
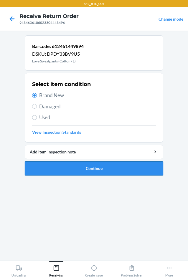
click at [94, 170] on button "Continue" at bounding box center [94, 168] width 138 height 14
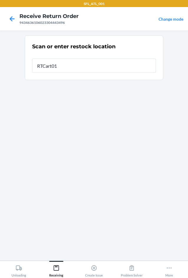
type input "RTCart017"
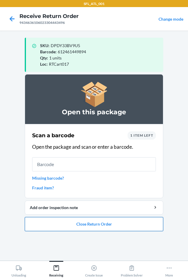
click at [117, 226] on button "Close Return Order" at bounding box center [94, 224] width 138 height 14
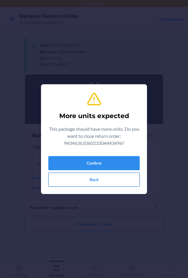
click at [102, 183] on button "Back" at bounding box center [93, 180] width 91 height 14
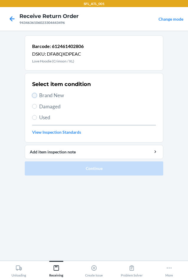
click at [35, 94] on input "Brand New" at bounding box center [34, 95] width 5 height 5
radio input "true"
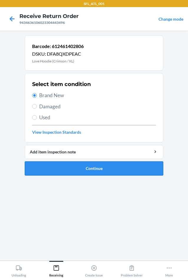
click at [95, 171] on button "Continue" at bounding box center [94, 168] width 138 height 14
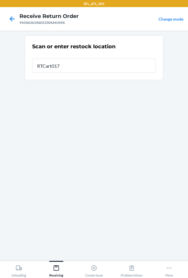
type input "RTCart017"
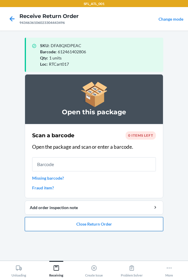
click at [101, 223] on button "Close Return Order" at bounding box center [94, 224] width 138 height 14
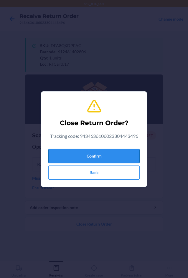
click at [115, 158] on button "Confirm" at bounding box center [93, 156] width 91 height 14
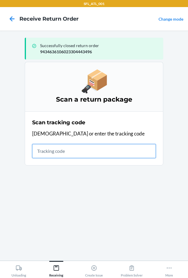
click at [74, 153] on input "text" at bounding box center [94, 151] width 124 height 14
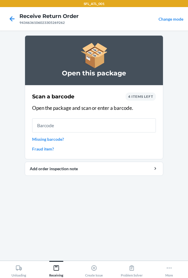
click at [82, 129] on input "text" at bounding box center [94, 125] width 124 height 14
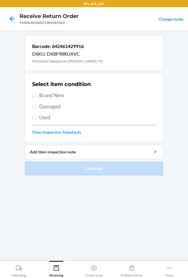
click at [82, 129] on link "View Inspection Standards" at bounding box center [94, 132] width 124 height 6
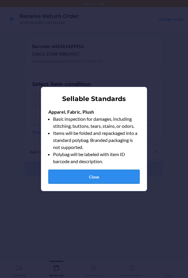
click at [81, 174] on button "Close" at bounding box center [93, 177] width 91 height 14
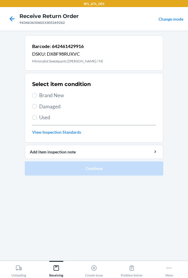
click at [45, 95] on span "Brand New" at bounding box center [97, 96] width 117 height 8
click at [37, 95] on input "Brand New" at bounding box center [34, 95] width 5 height 5
radio input "true"
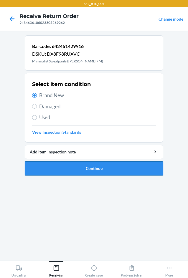
click at [77, 168] on button "Continue" at bounding box center [94, 168] width 138 height 14
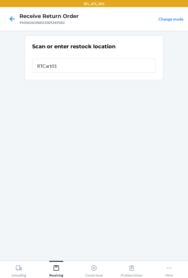
type input "RTCart017"
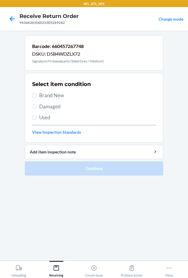
click at [52, 92] on span "Brand New" at bounding box center [97, 96] width 117 height 8
click at [37, 93] on input "Brand New" at bounding box center [34, 95] width 5 height 5
radio input "true"
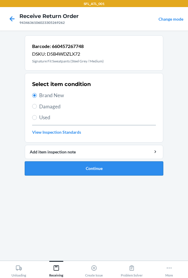
click at [103, 166] on button "Continue" at bounding box center [94, 168] width 138 height 14
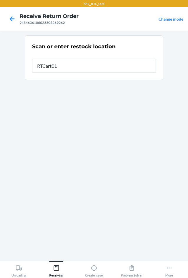
type input "RTCart017"
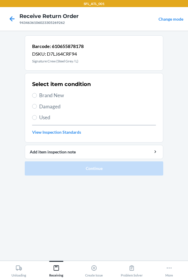
click at [56, 97] on span "Brand New" at bounding box center [97, 96] width 117 height 8
click at [37, 97] on input "Brand New" at bounding box center [34, 95] width 5 height 5
radio input "true"
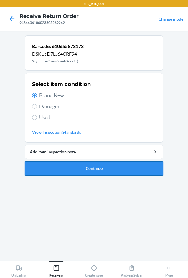
click at [84, 172] on button "Continue" at bounding box center [94, 168] width 138 height 14
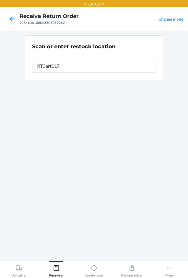
type input "RTCart017"
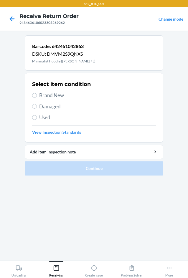
click at [54, 93] on span "Brand New" at bounding box center [97, 96] width 117 height 8
click at [37, 93] on input "Brand New" at bounding box center [34, 95] width 5 height 5
radio input "true"
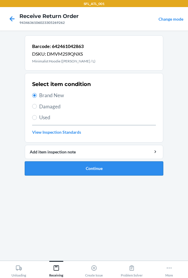
click at [108, 171] on button "Continue" at bounding box center [94, 168] width 138 height 14
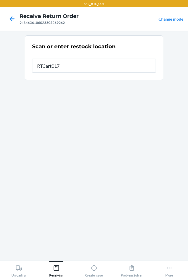
type input "RTCart017"
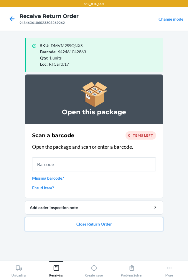
click at [121, 224] on button "Close Return Order" at bounding box center [94, 224] width 138 height 14
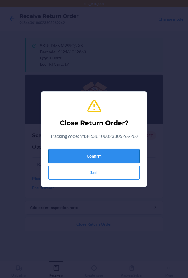
click at [116, 163] on button "Confirm" at bounding box center [93, 156] width 91 height 14
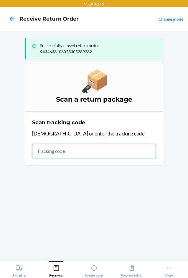
click at [52, 151] on input "text" at bounding box center [94, 151] width 124 height 14
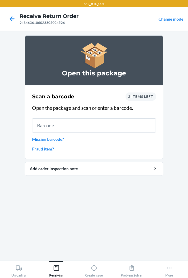
click at [74, 128] on input "text" at bounding box center [94, 125] width 124 height 14
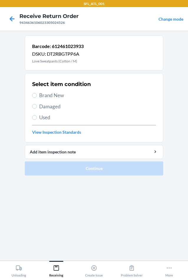
click at [53, 97] on span "Brand New" at bounding box center [97, 96] width 117 height 8
click at [37, 97] on input "Brand New" at bounding box center [34, 95] width 5 height 5
radio input "true"
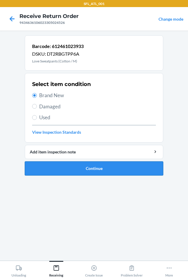
click at [91, 166] on button "Continue" at bounding box center [94, 168] width 138 height 14
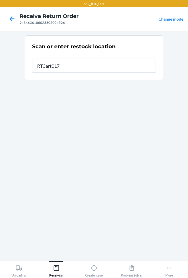
type input "RTCart017"
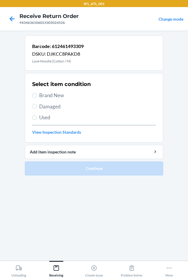
click at [45, 97] on span "Brand New" at bounding box center [97, 96] width 117 height 8
click at [37, 97] on input "Brand New" at bounding box center [34, 95] width 5 height 5
radio input "true"
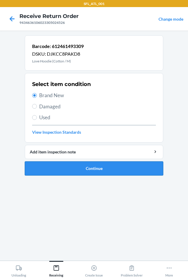
click at [85, 166] on button "Continue" at bounding box center [94, 168] width 138 height 14
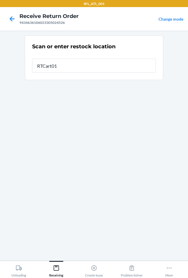
type input "RTCart017"
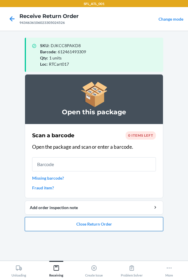
click at [79, 224] on button "Close Return Order" at bounding box center [94, 224] width 138 height 14
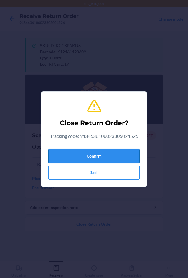
click at [62, 151] on button "Confirm" at bounding box center [93, 156] width 91 height 14
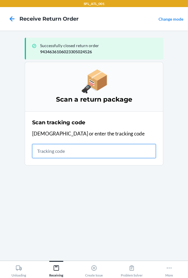
click at [51, 151] on input "text" at bounding box center [94, 151] width 124 height 14
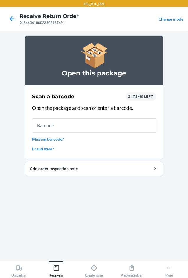
click at [79, 122] on input "text" at bounding box center [94, 125] width 124 height 14
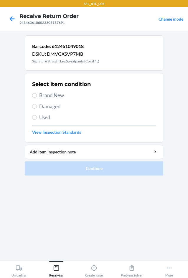
click at [51, 99] on span "Brand New" at bounding box center [97, 96] width 117 height 8
click at [37, 98] on input "Brand New" at bounding box center [34, 95] width 5 height 5
radio input "true"
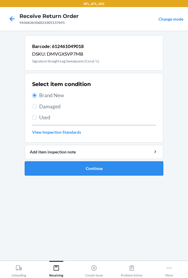
click at [87, 167] on button "Continue" at bounding box center [94, 168] width 138 height 14
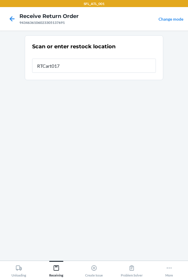
type input "RTCart017"
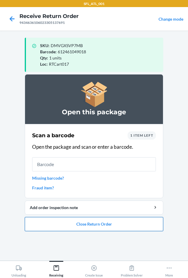
click at [101, 224] on button "Close Return Order" at bounding box center [94, 224] width 138 height 14
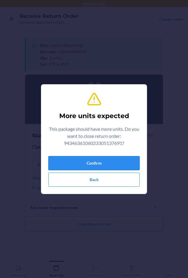
click at [98, 161] on button "Confirm" at bounding box center [93, 163] width 91 height 14
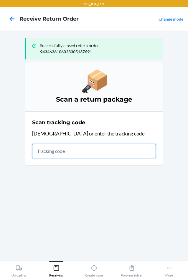
click at [61, 154] on input "text" at bounding box center [94, 151] width 124 height 14
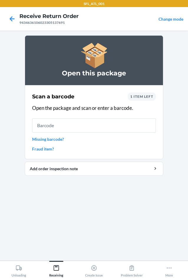
click at [82, 128] on input "text" at bounding box center [94, 125] width 124 height 14
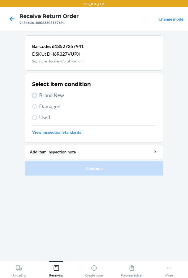
click at [34, 94] on input "Brand New" at bounding box center [34, 95] width 5 height 5
radio input "true"
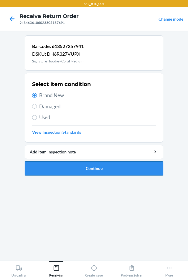
click at [80, 172] on button "Continue" at bounding box center [94, 168] width 138 height 14
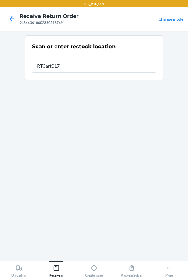
type input "RTCart017"
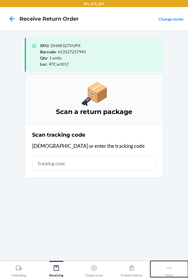
click at [167, 270] on icon at bounding box center [169, 268] width 6 height 6
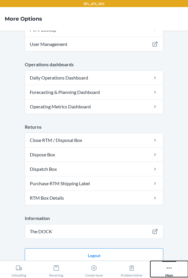
scroll to position [163, 0]
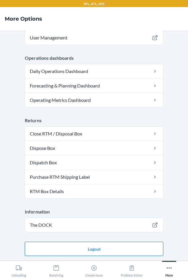
click at [101, 254] on button "Logout" at bounding box center [94, 249] width 138 height 14
